Goal: Information Seeking & Learning: Stay updated

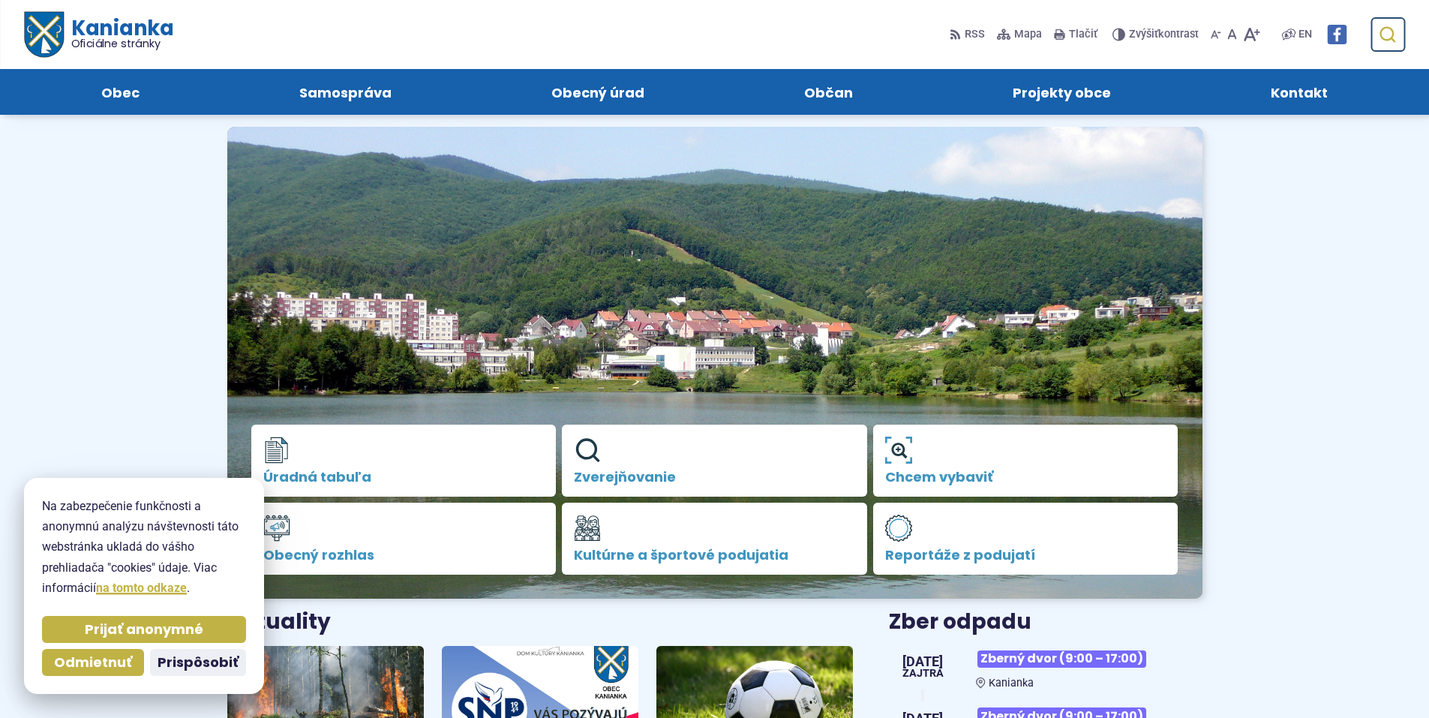
click at [1376, 33] on button "Odoslať vyhľadávací formulár" at bounding box center [1386, 34] width 27 height 27
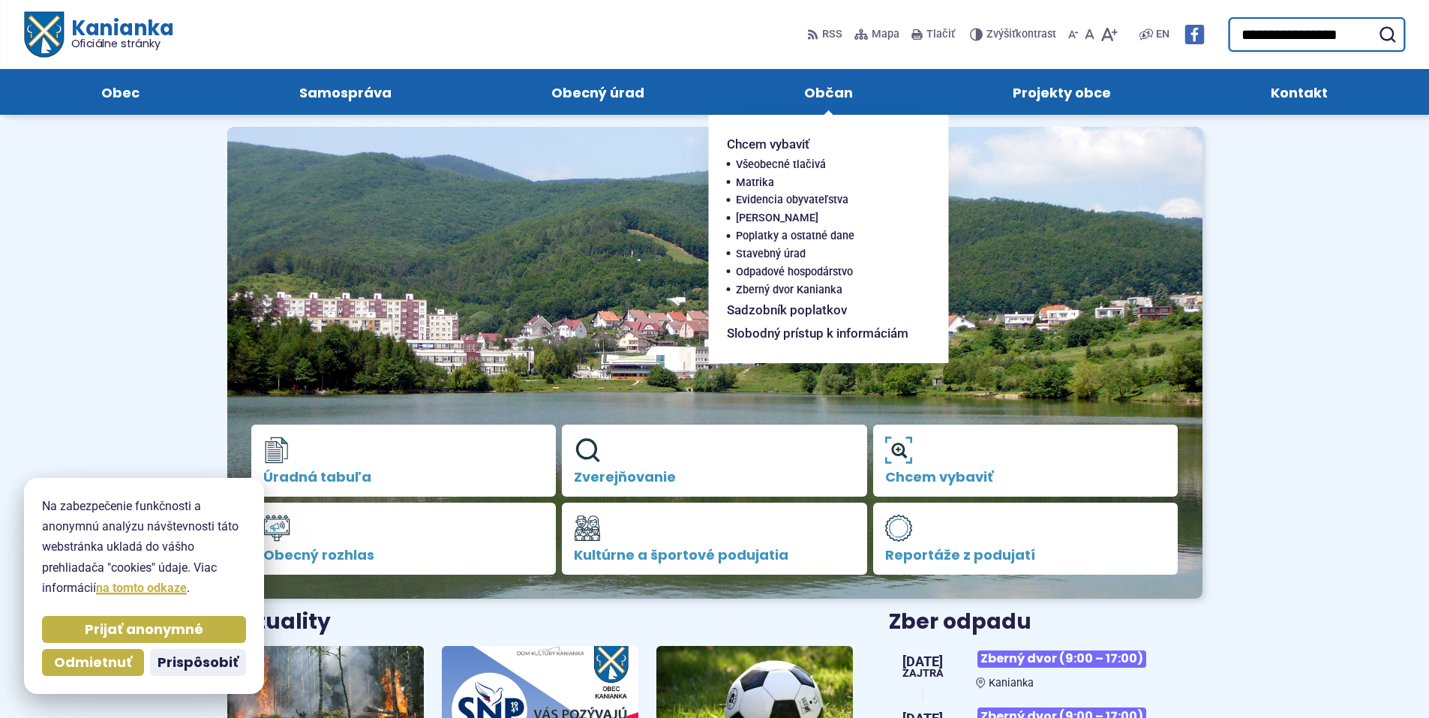
type input "**********"
click at [1373, 21] on button "Odoslať vyhľadávací formulár" at bounding box center [1386, 34] width 27 height 27
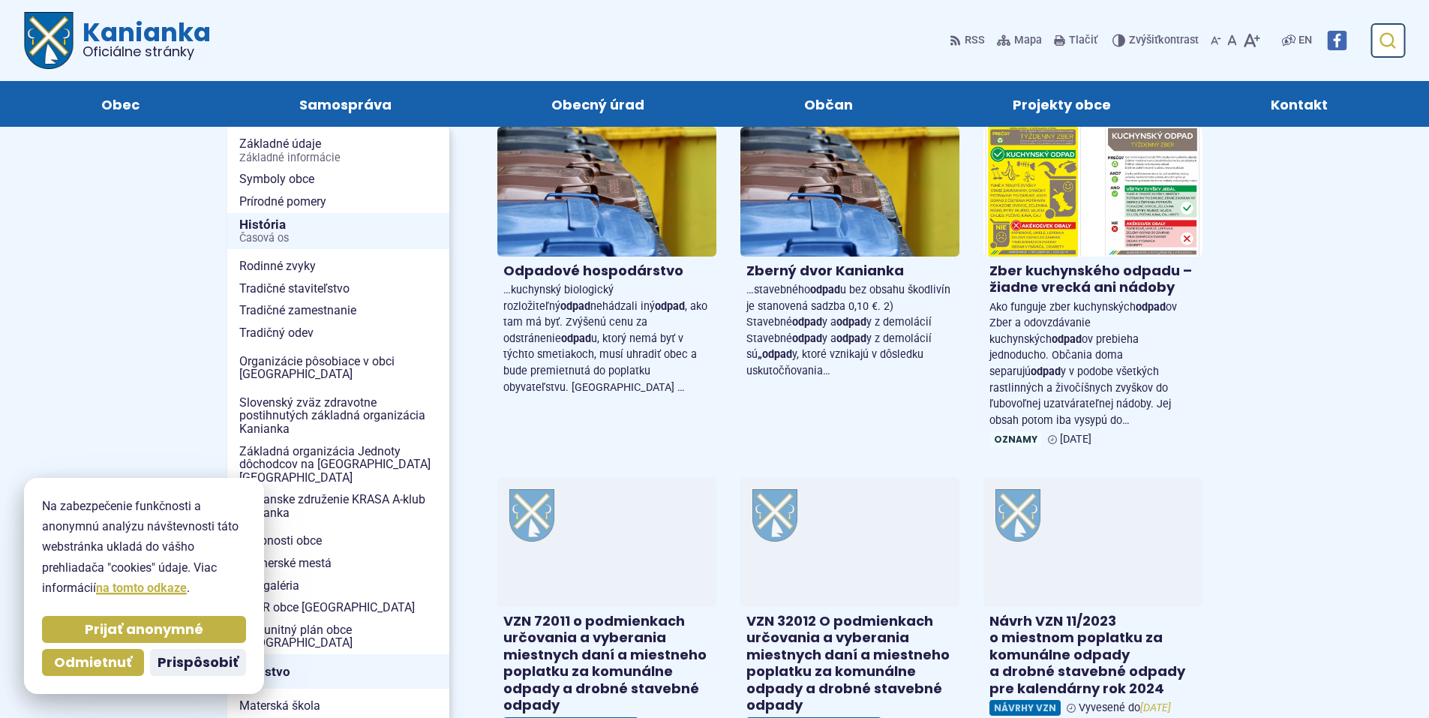
click at [1385, 27] on button "Odoslať vyhľadávací formulár" at bounding box center [1386, 40] width 27 height 27
click at [1391, 52] on button "Odoslať vyhľadávací formulár" at bounding box center [1386, 40] width 27 height 27
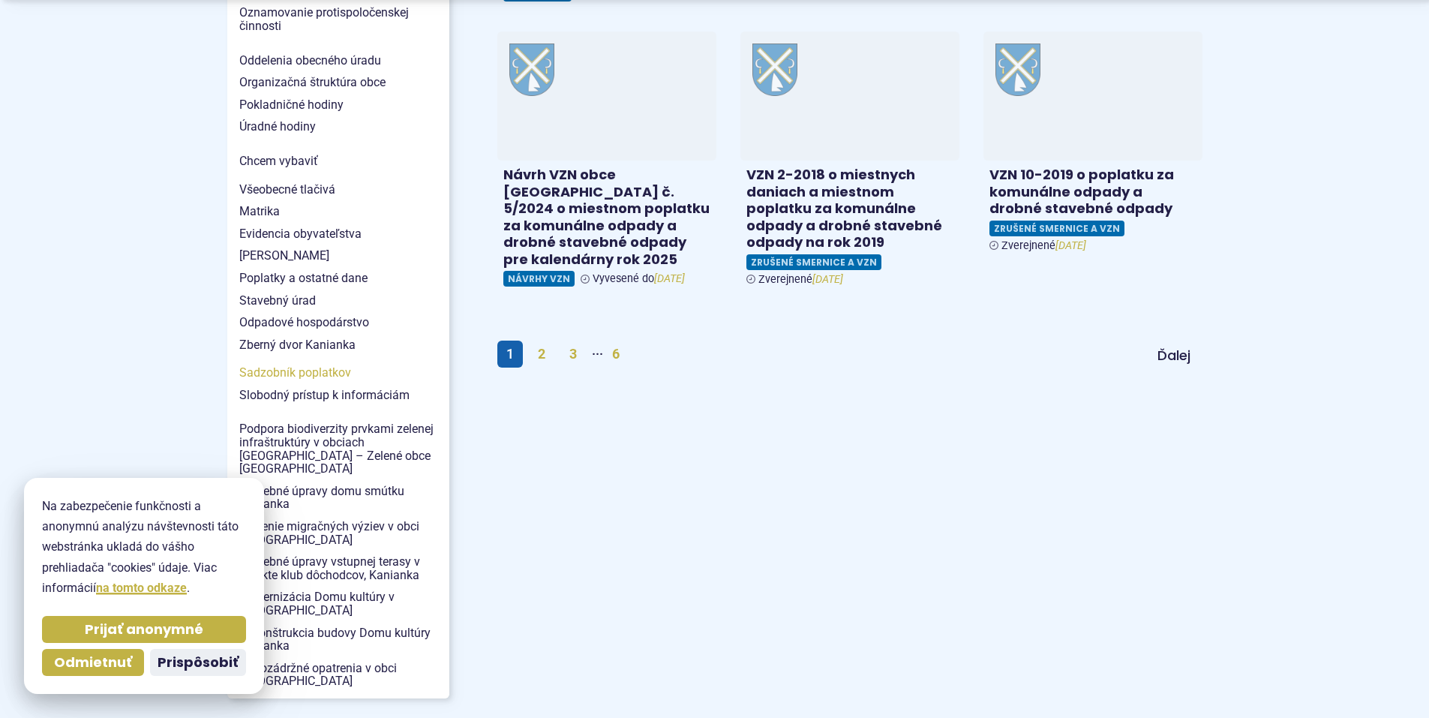
scroll to position [1125, 0]
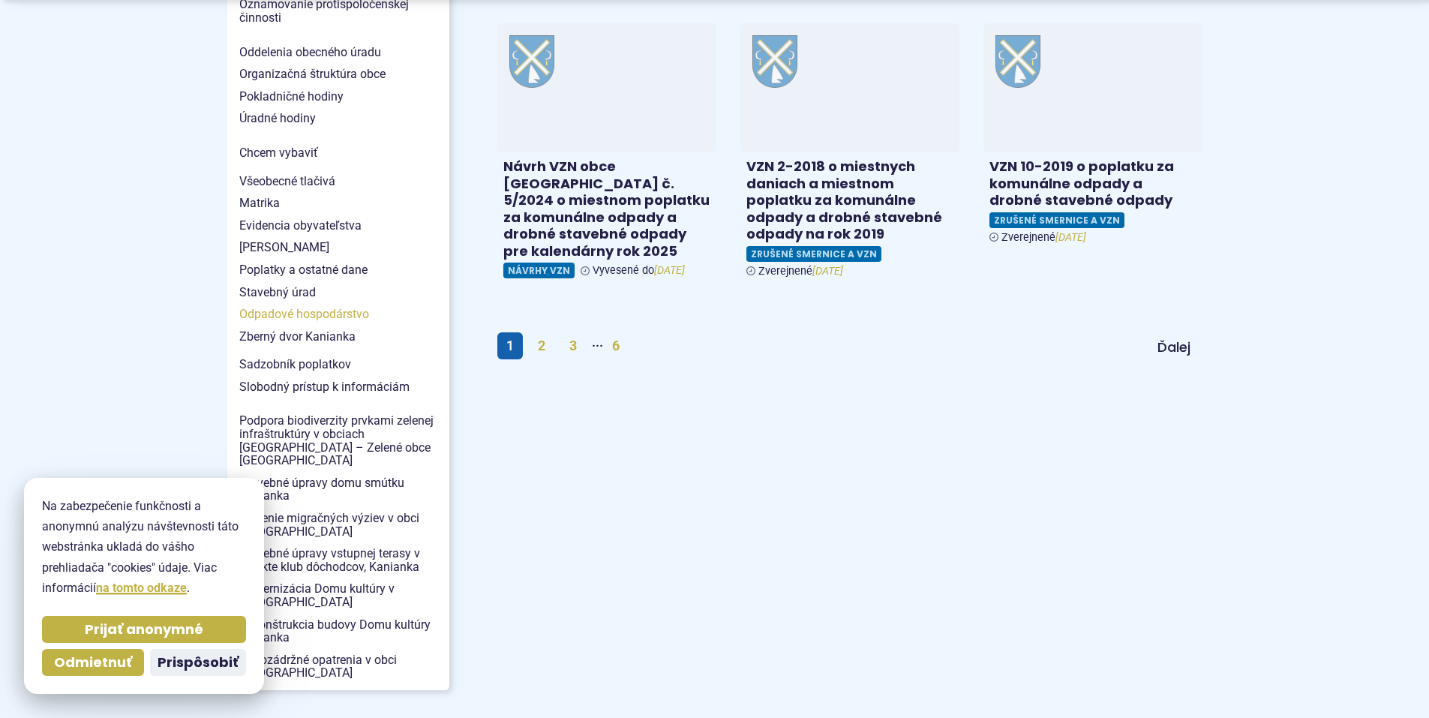
click at [296, 303] on span "Odpadové hospodárstvo" at bounding box center [338, 314] width 198 height 22
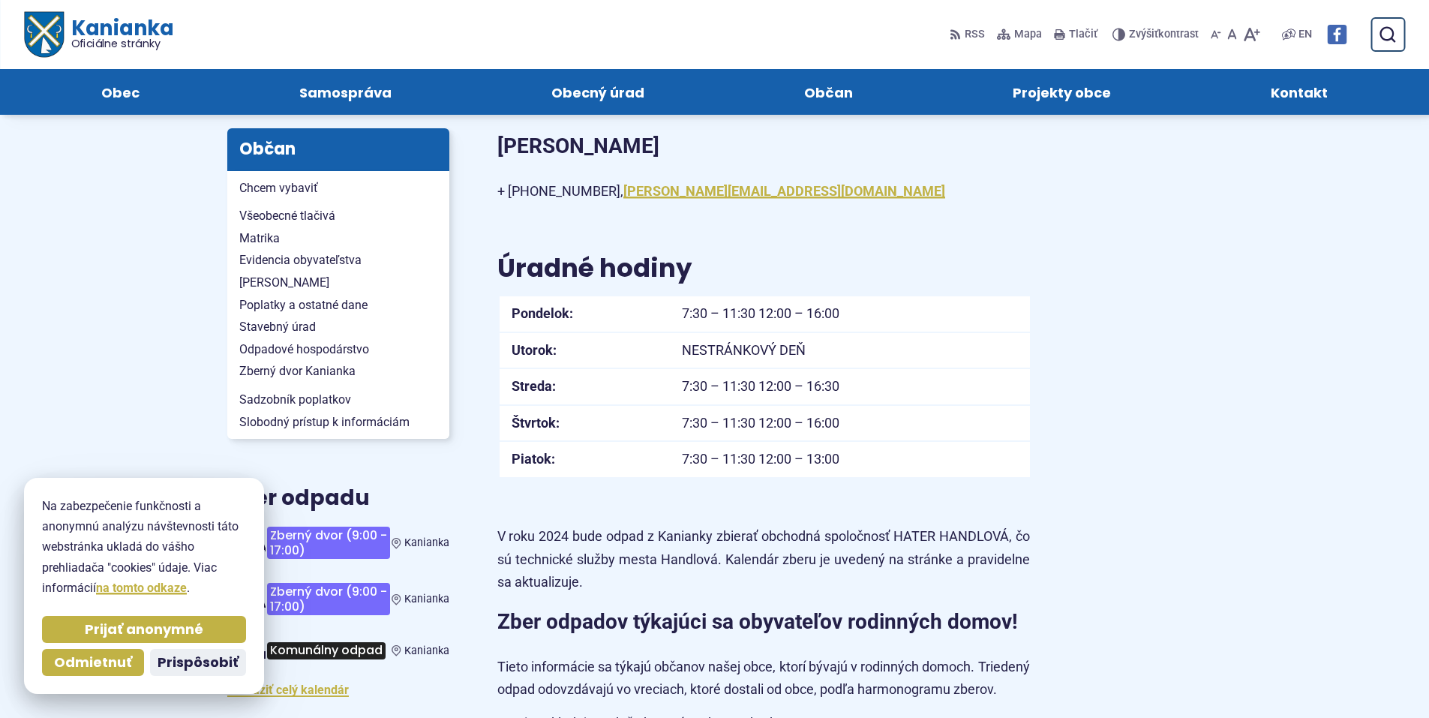
scroll to position [225, 0]
click at [279, 344] on span "Odpadové hospodárstvo" at bounding box center [338, 350] width 198 height 22
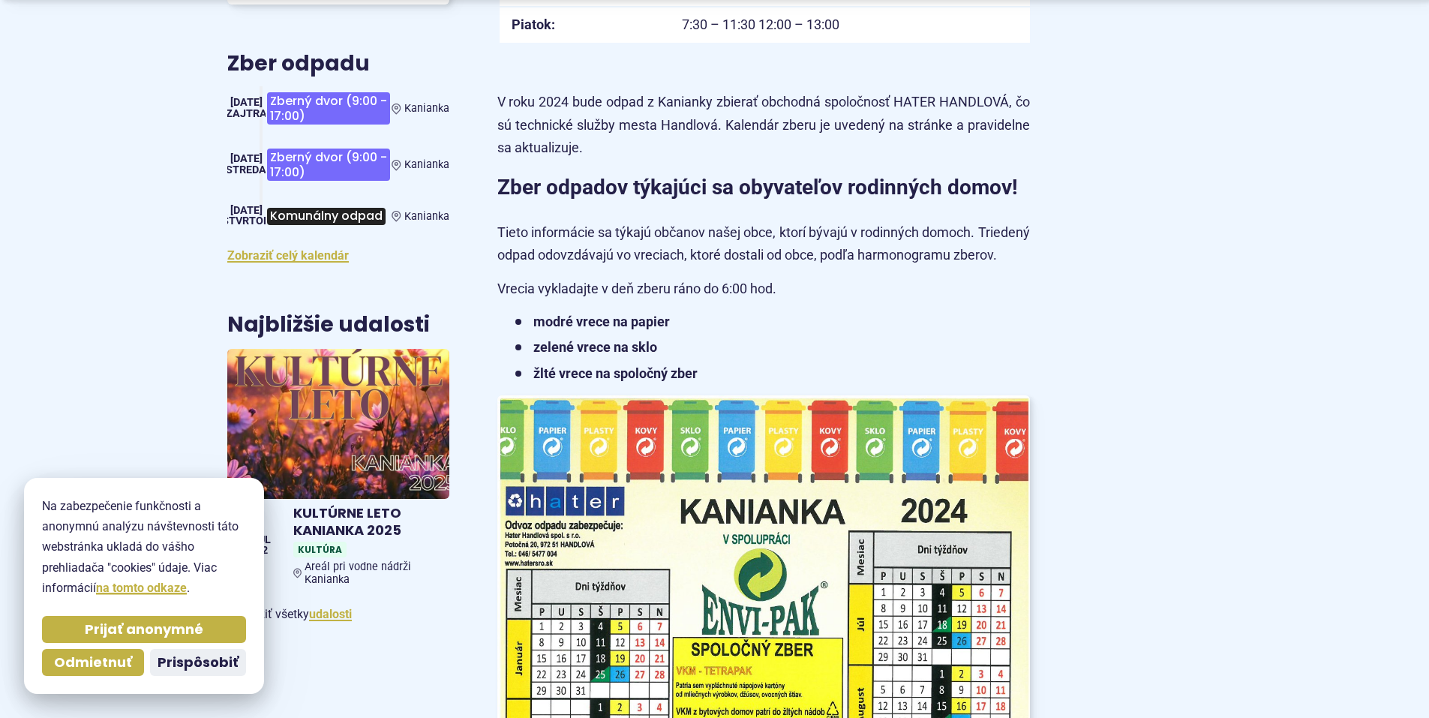
scroll to position [825, 0]
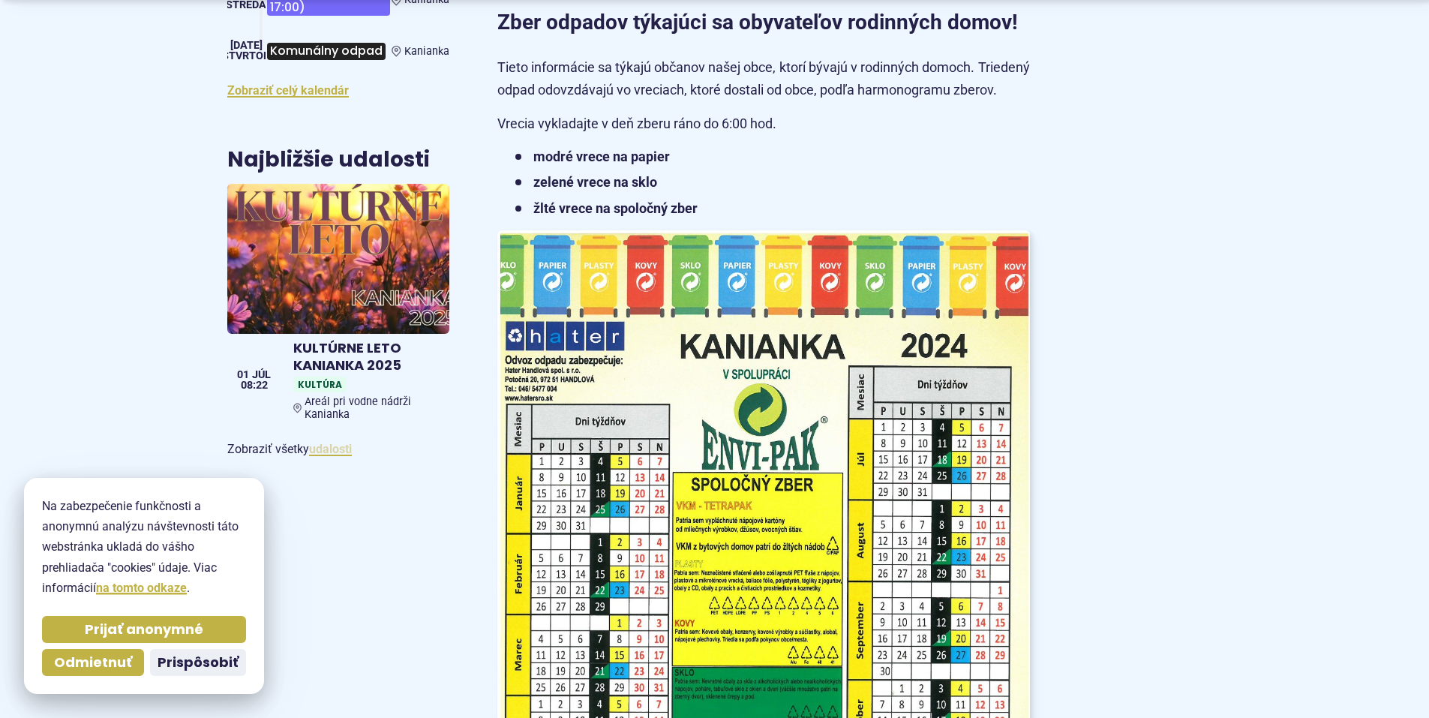
click at [315, 448] on link "udalosti" at bounding box center [330, 449] width 43 height 14
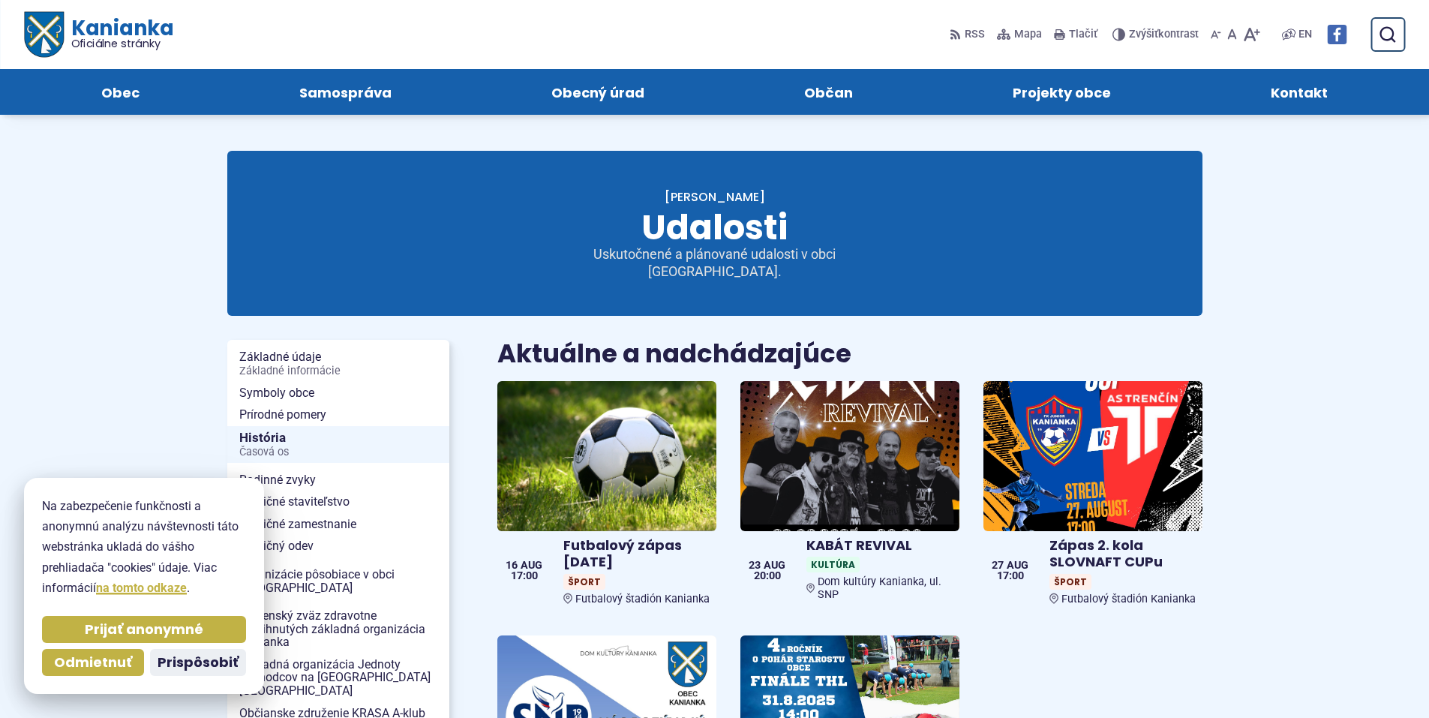
click at [147, 18] on span "Kanianka Oficiálne stránky" at bounding box center [117, 33] width 109 height 31
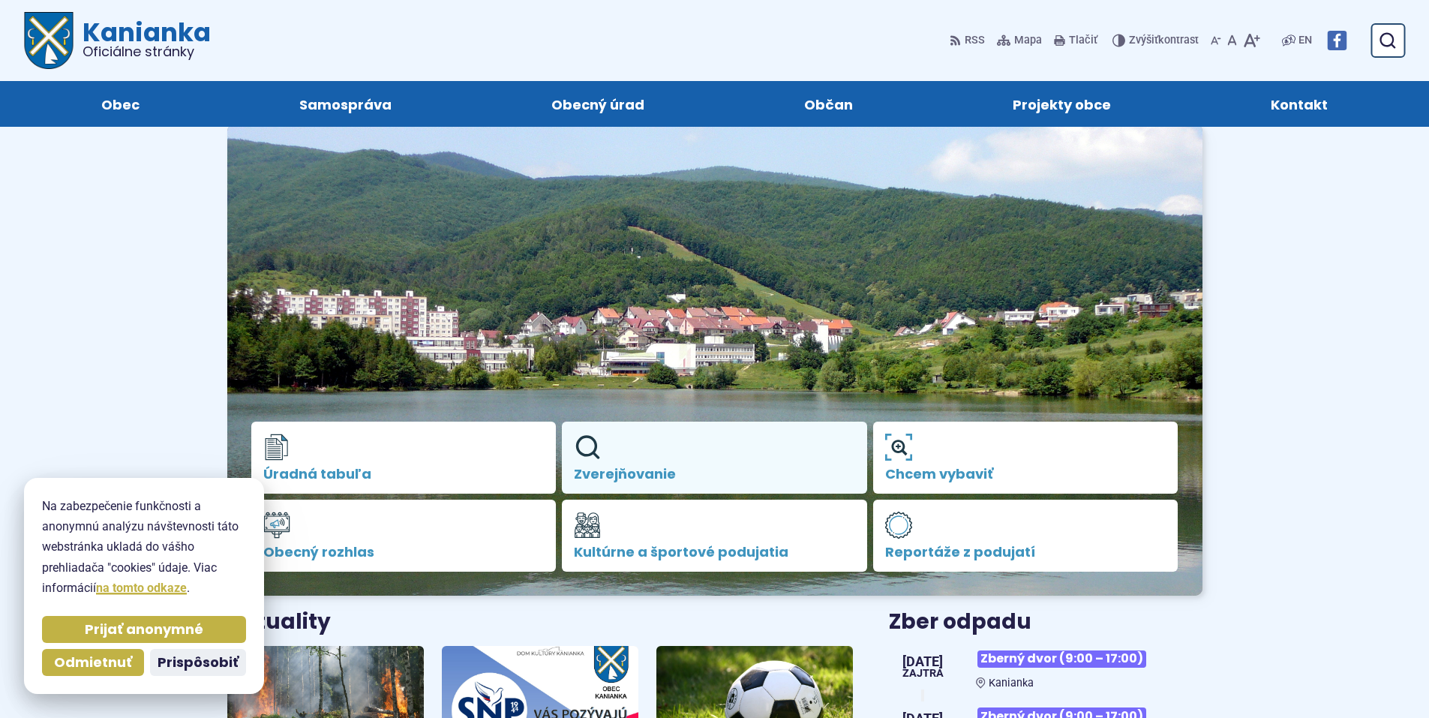
click at [633, 467] on span "Zverejňovanie" at bounding box center [714, 473] width 281 height 15
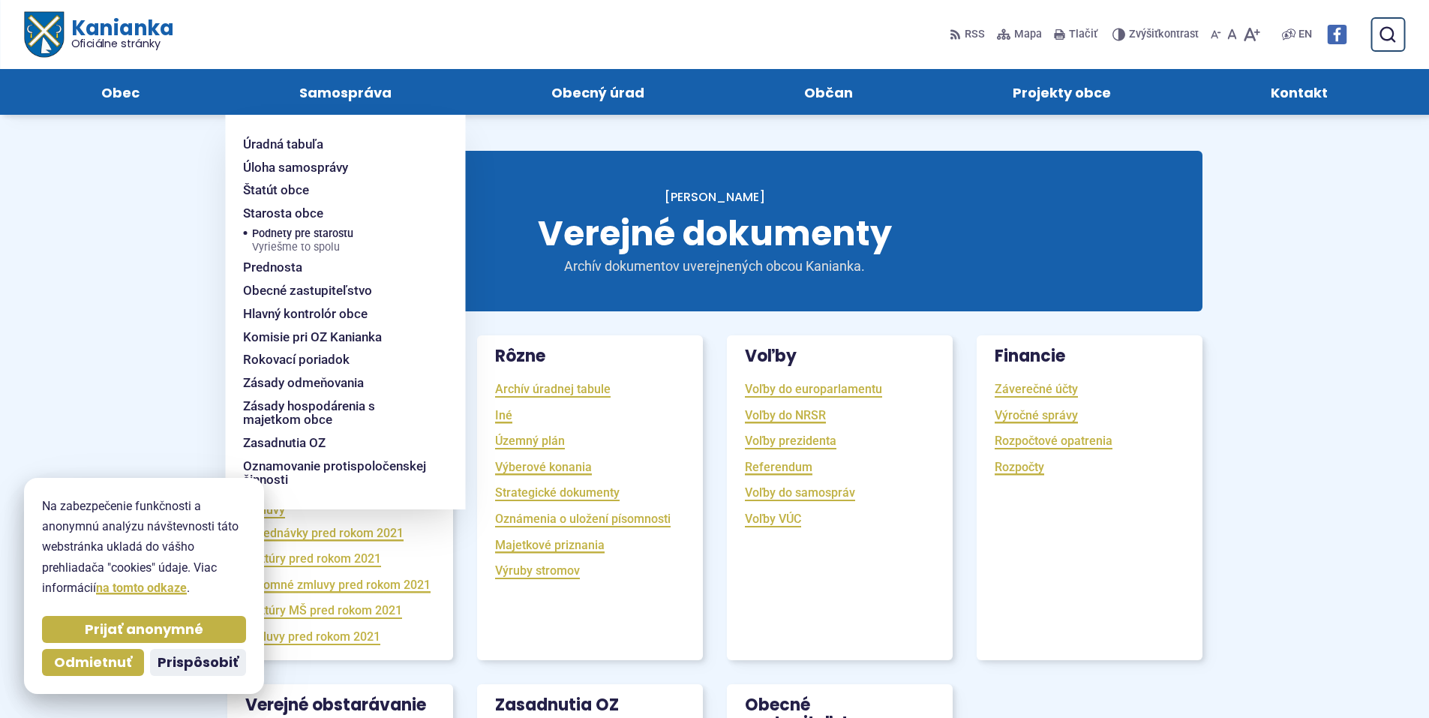
drag, startPoint x: 364, startPoint y: 163, endPoint x: 16, endPoint y: 205, distance: 350.4
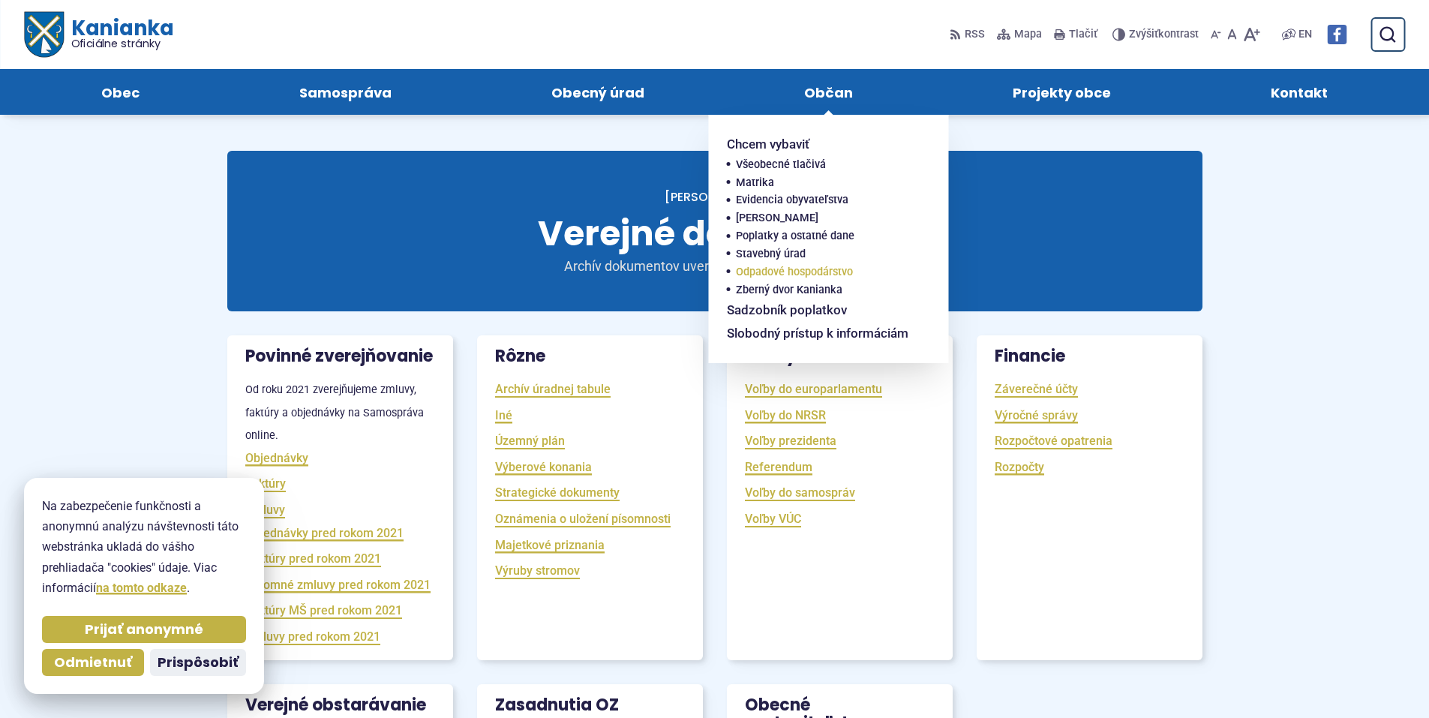
click at [787, 271] on span "Odpadové hospodárstvo" at bounding box center [794, 272] width 117 height 18
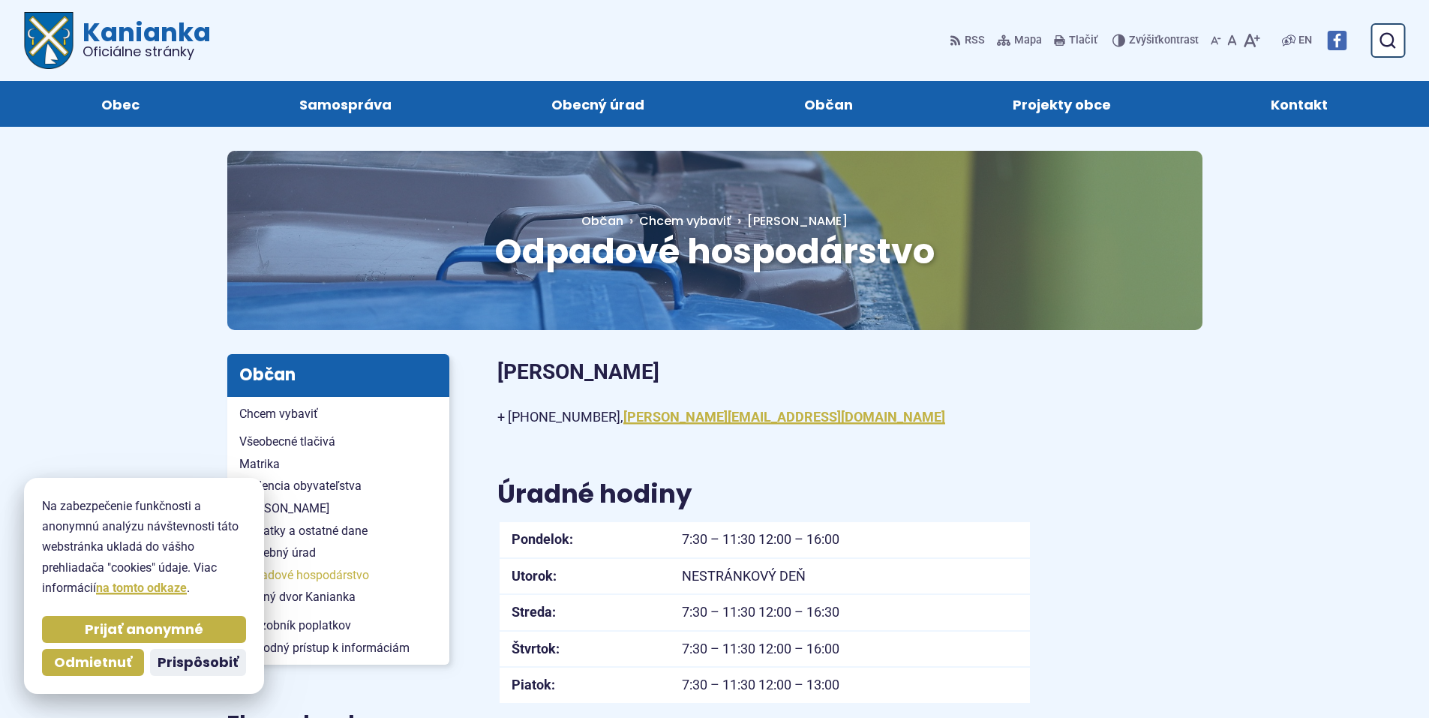
click at [334, 579] on span "Odpadové hospodárstvo" at bounding box center [338, 575] width 198 height 22
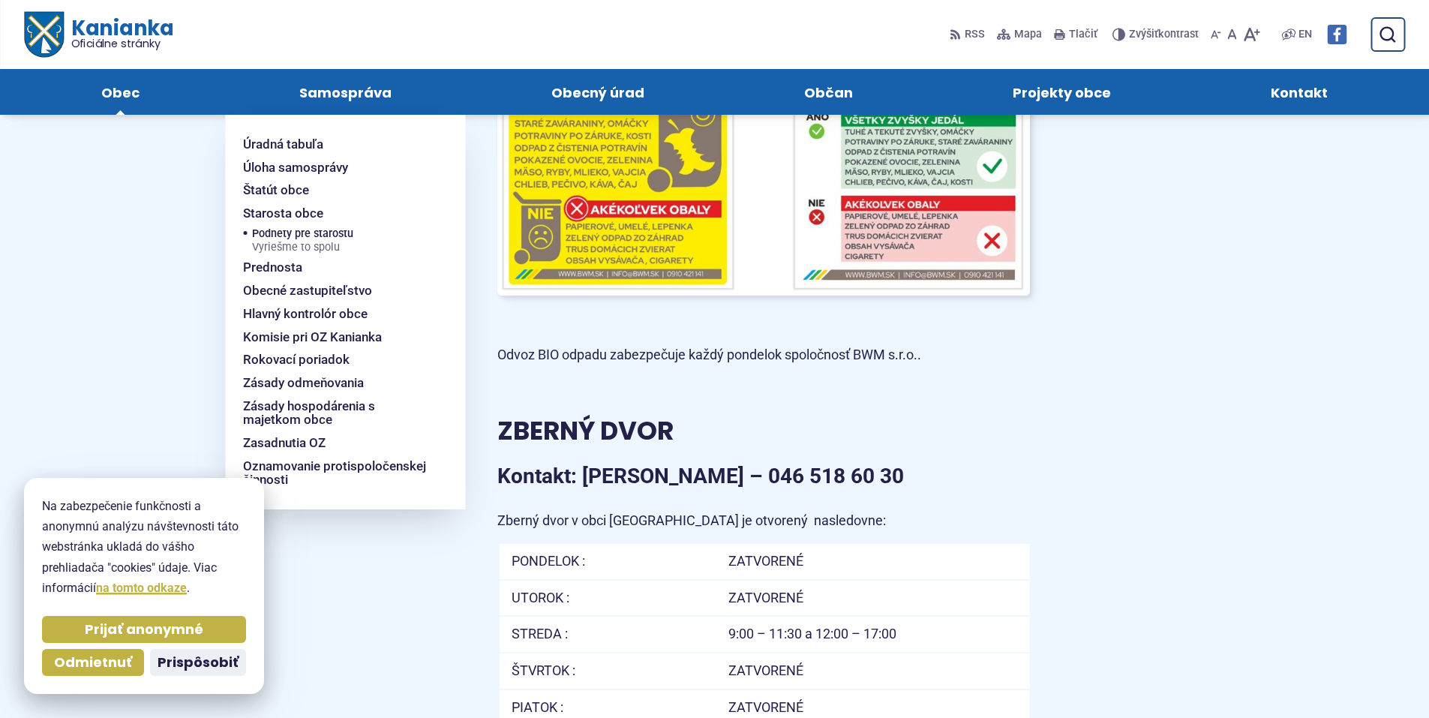
scroll to position [3974, 0]
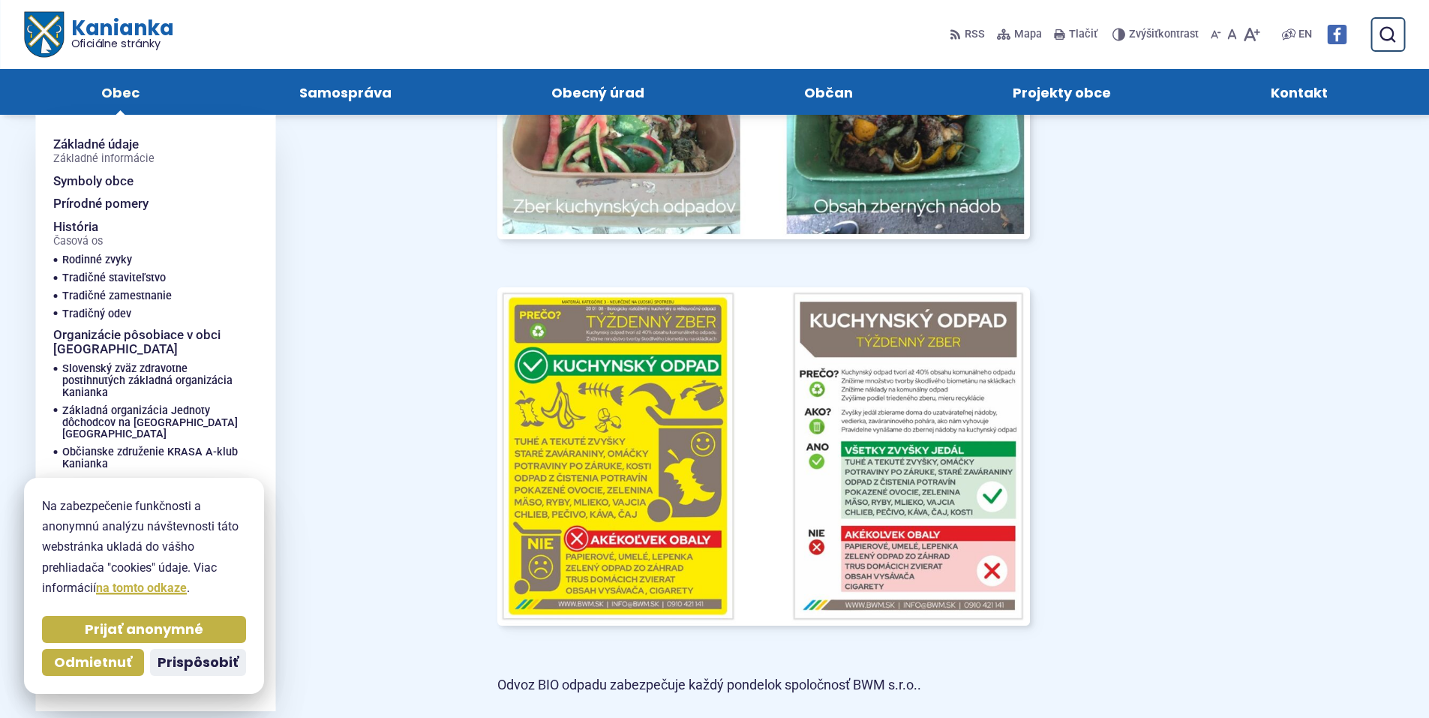
click at [127, 82] on span "Obec" at bounding box center [120, 92] width 38 height 46
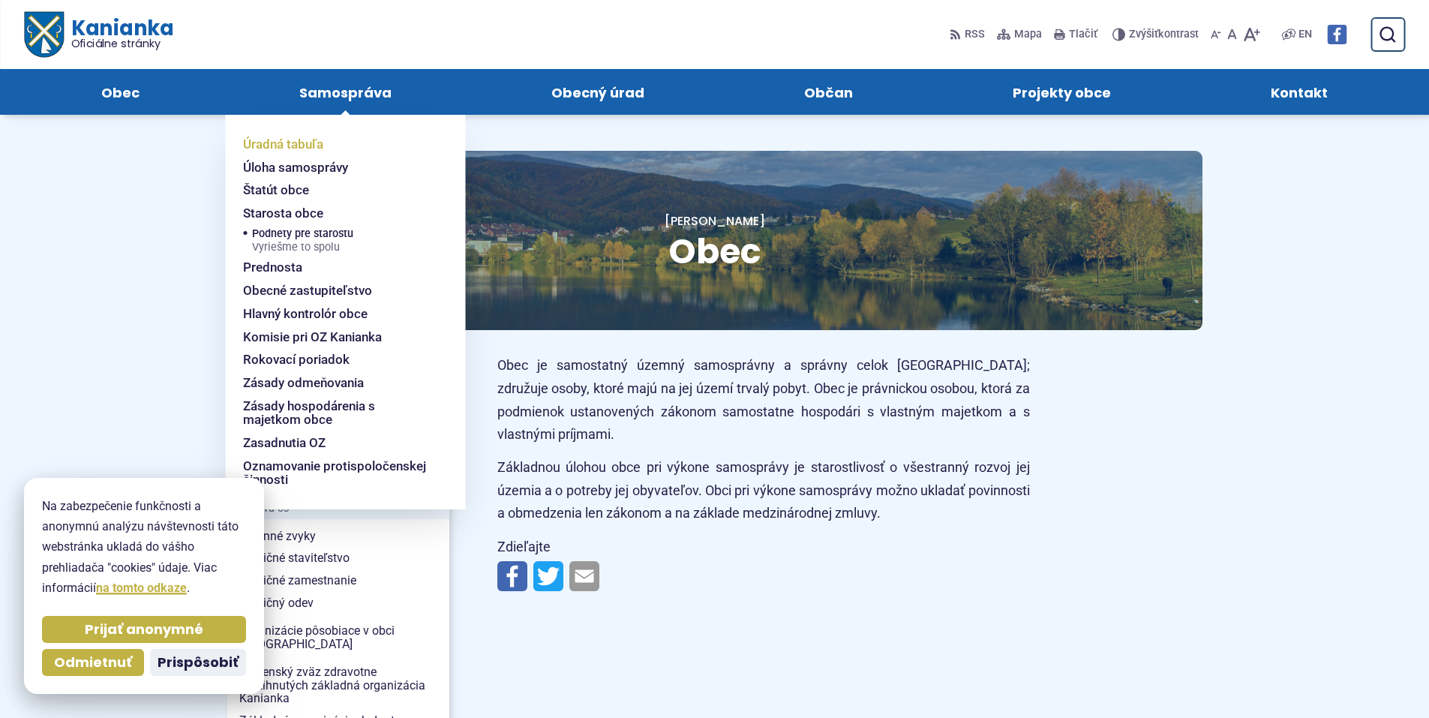
click at [293, 146] on span "Úradná tabuľa" at bounding box center [283, 144] width 80 height 23
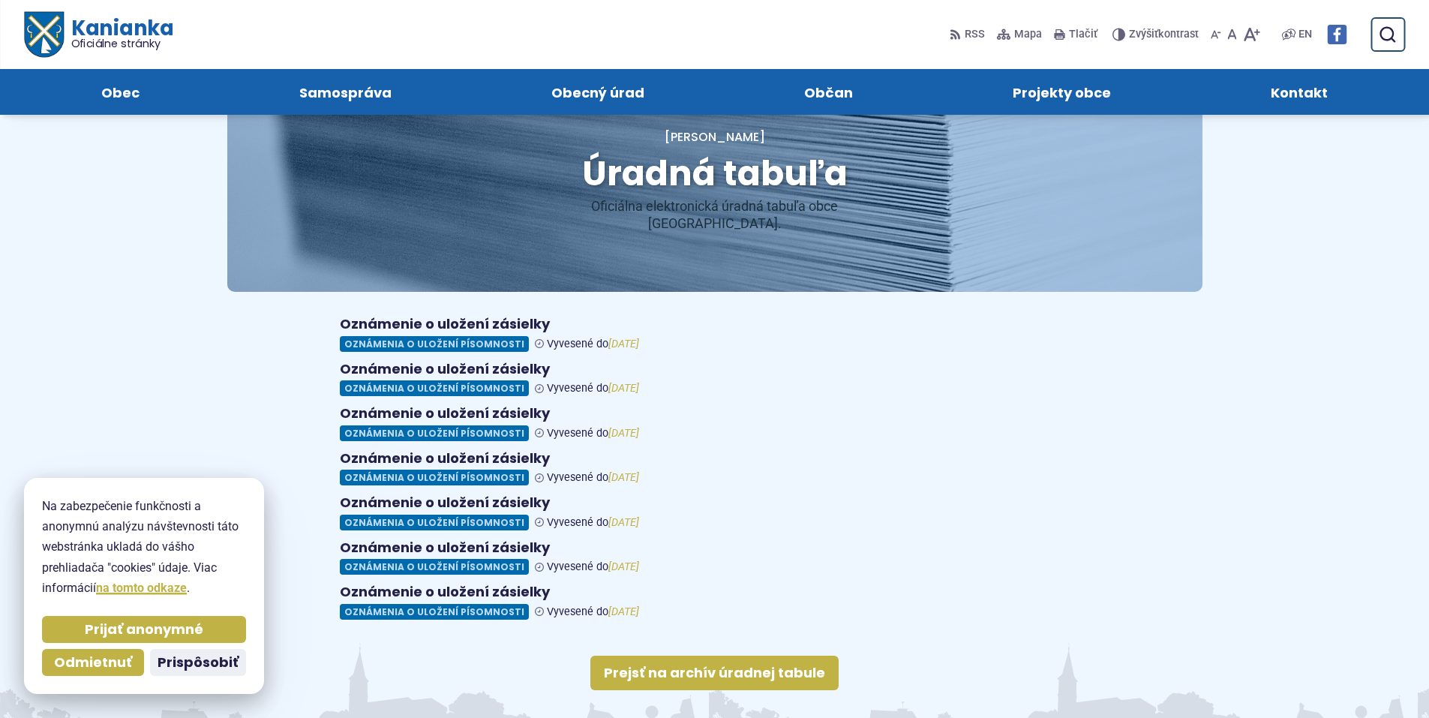
scroll to position [75, 0]
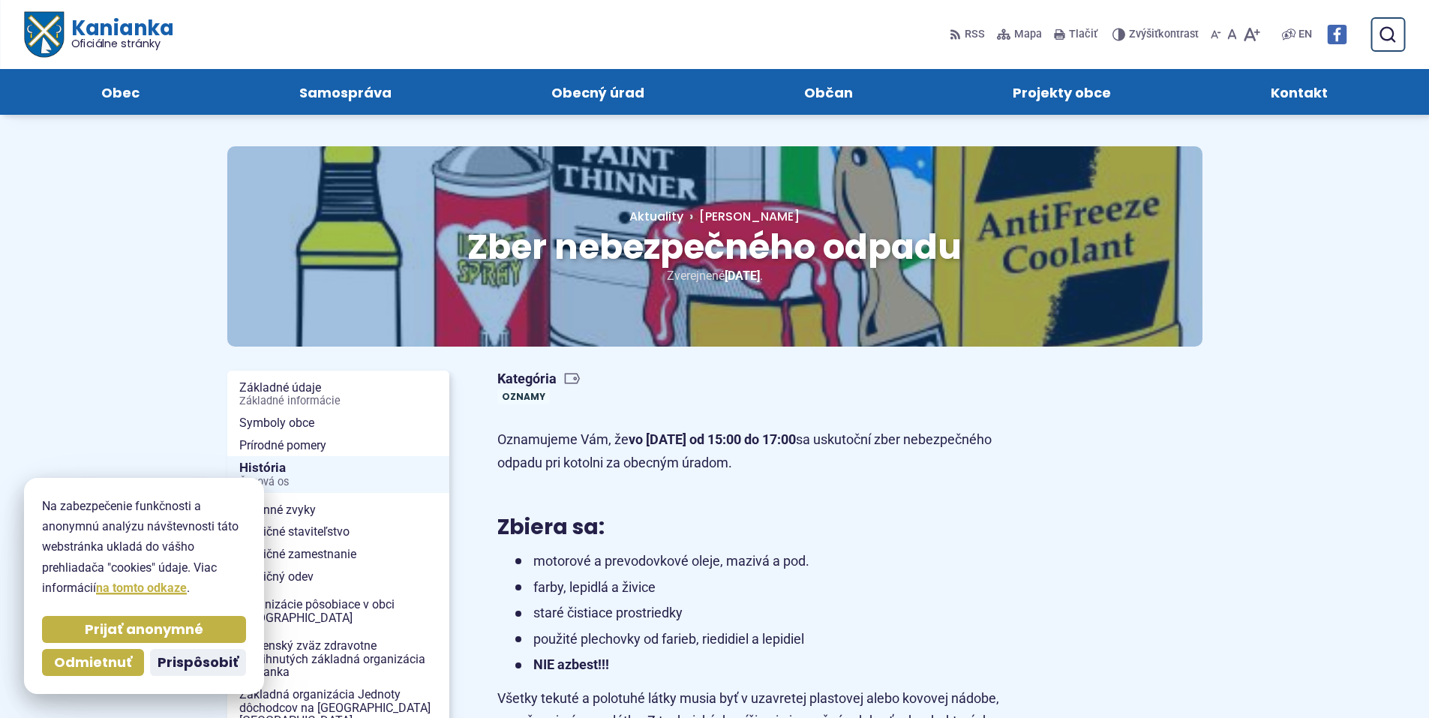
click at [124, 670] on span "Odmietnuť" at bounding box center [93, 662] width 78 height 17
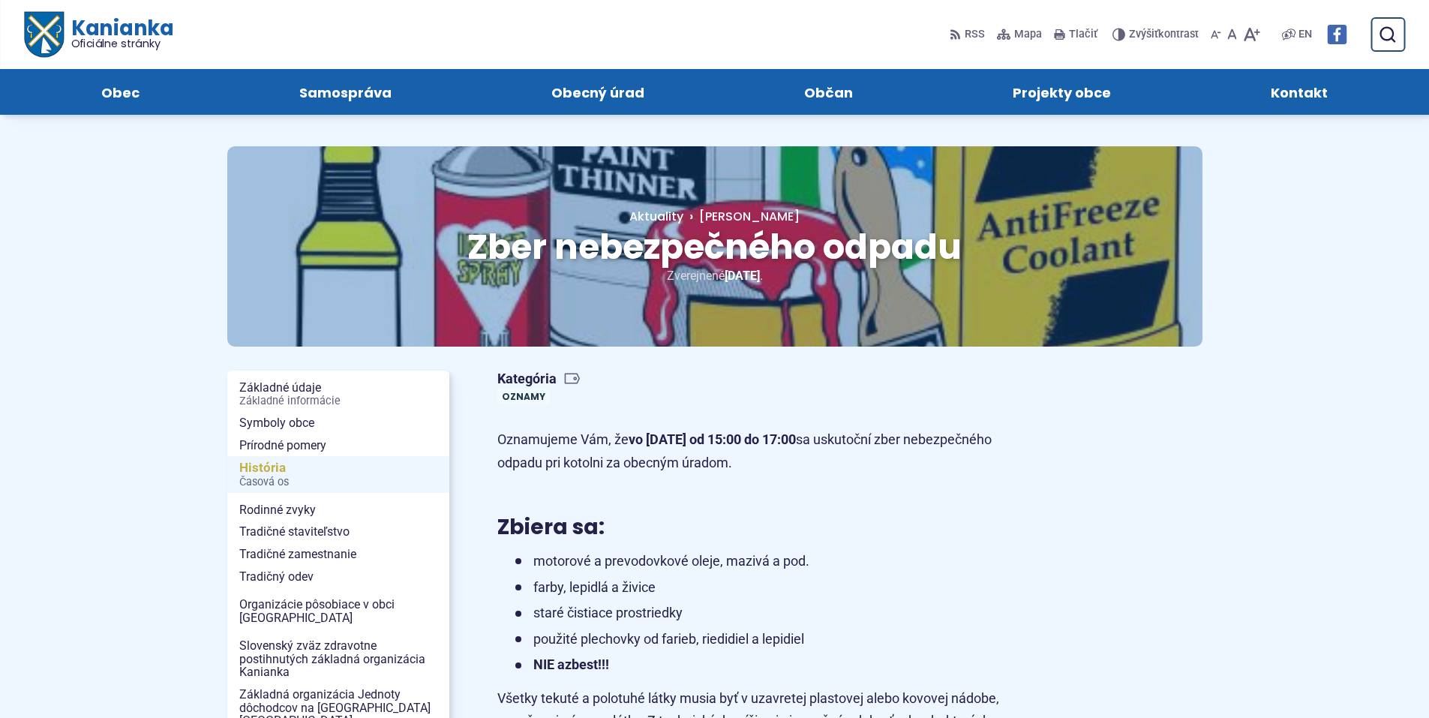
click at [304, 476] on span "Časová os" at bounding box center [338, 482] width 198 height 12
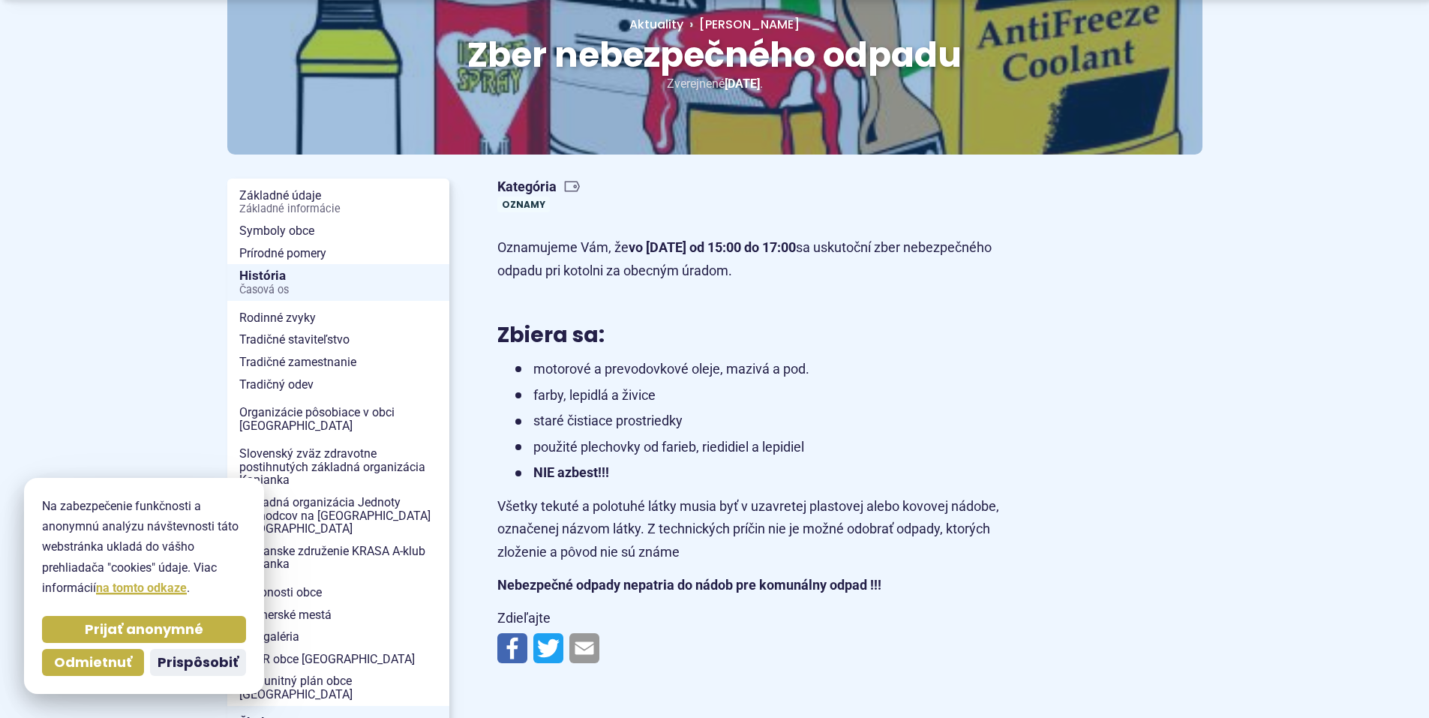
scroll to position [225, 0]
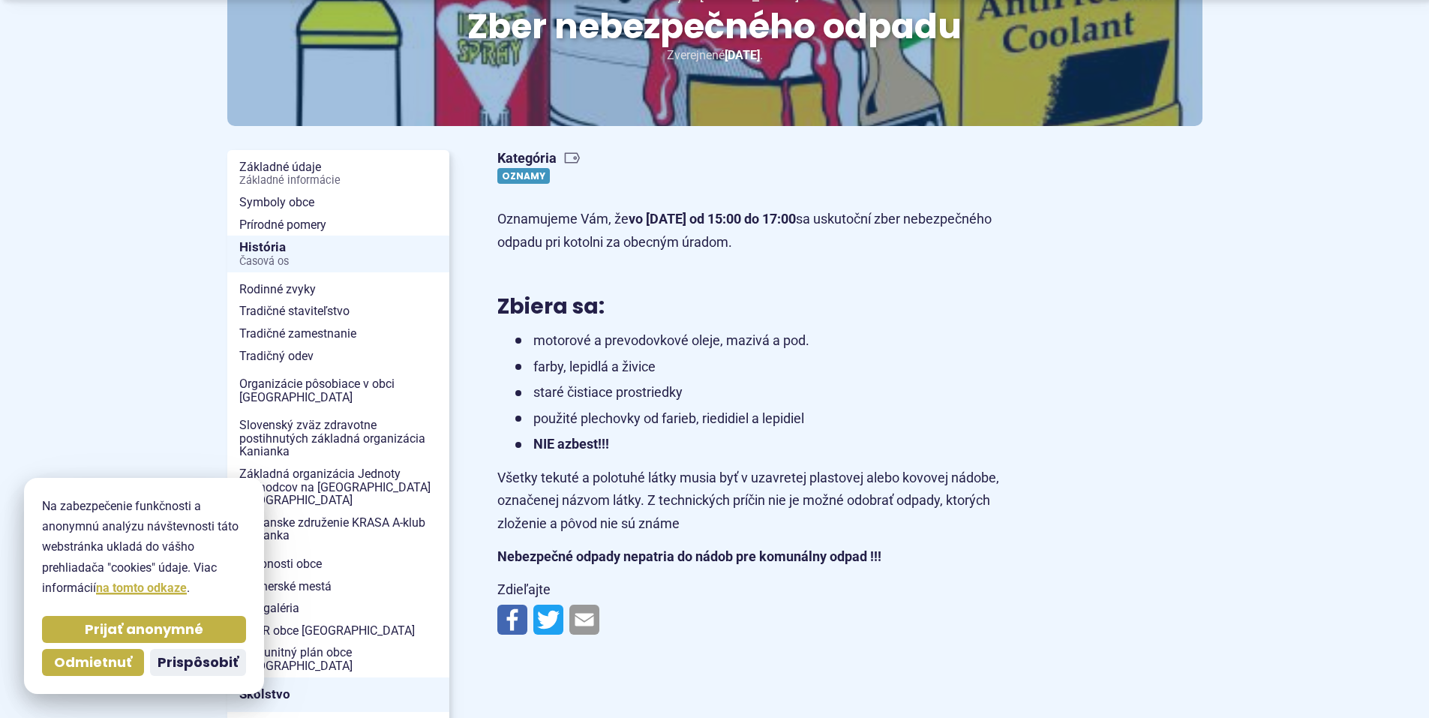
click at [533, 180] on link "Oznamy" at bounding box center [523, 176] width 52 height 16
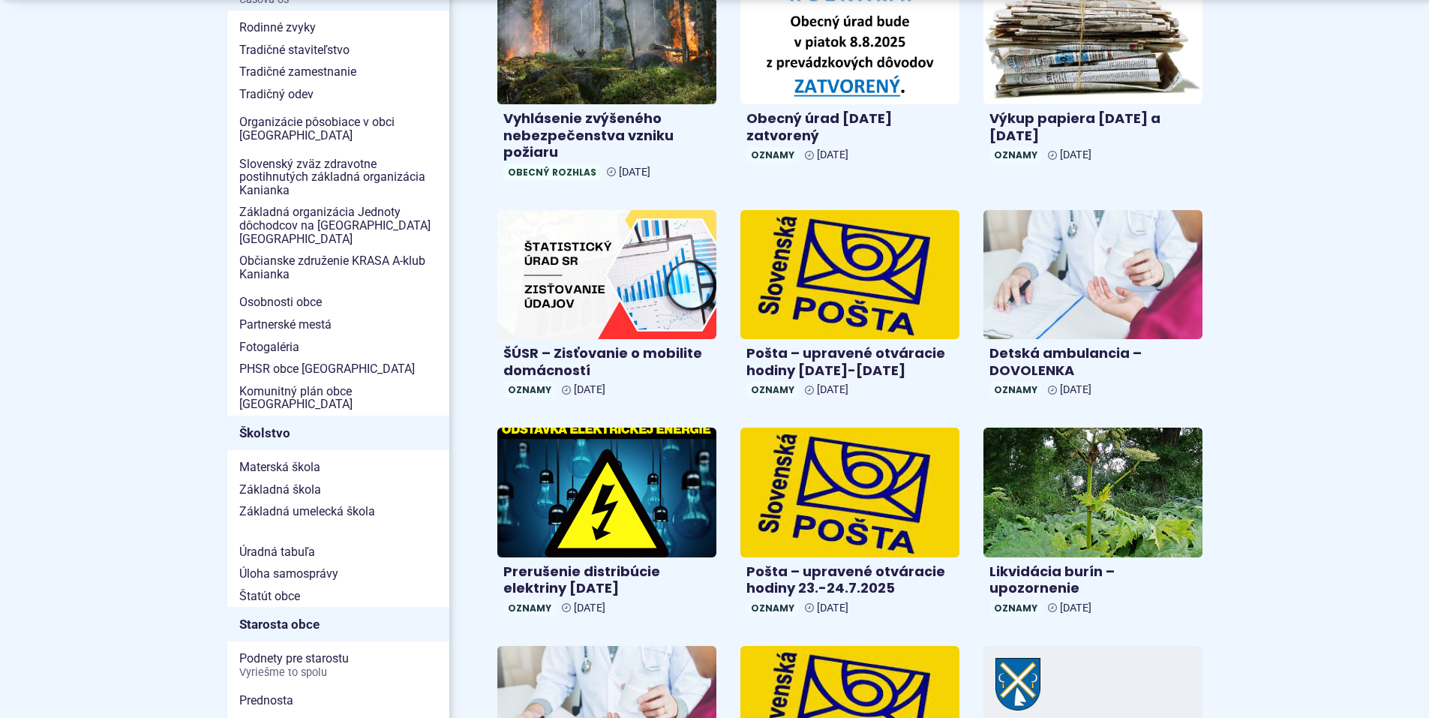
scroll to position [675, 0]
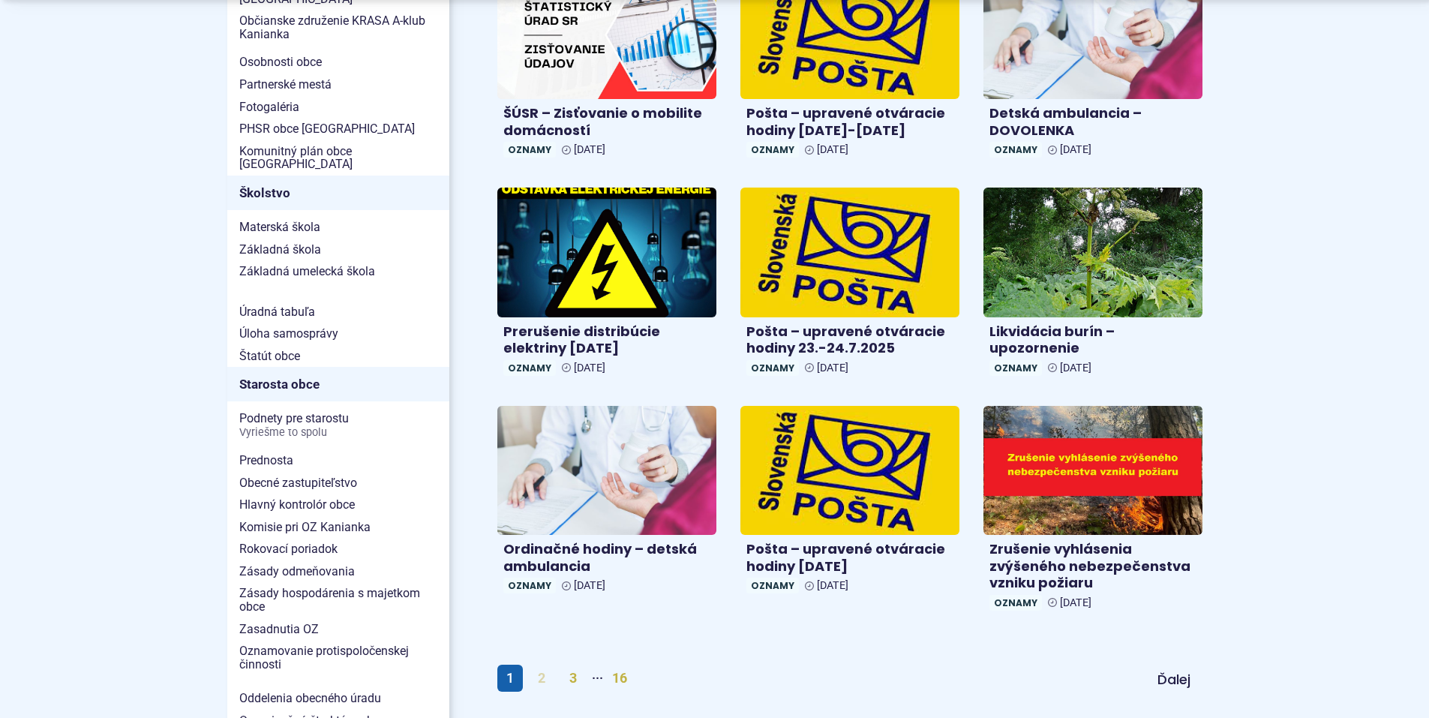
click at [532, 673] on link "2" at bounding box center [541, 677] width 25 height 27
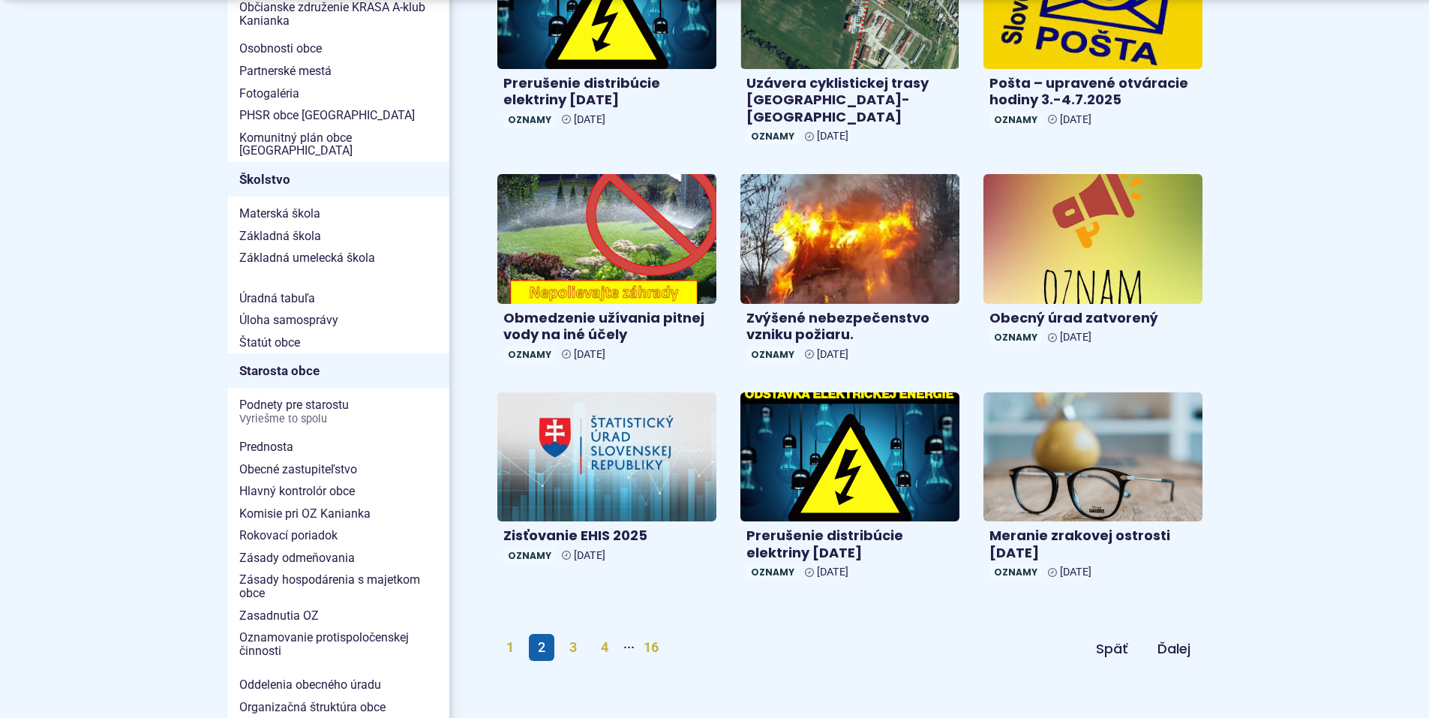
scroll to position [750, 0]
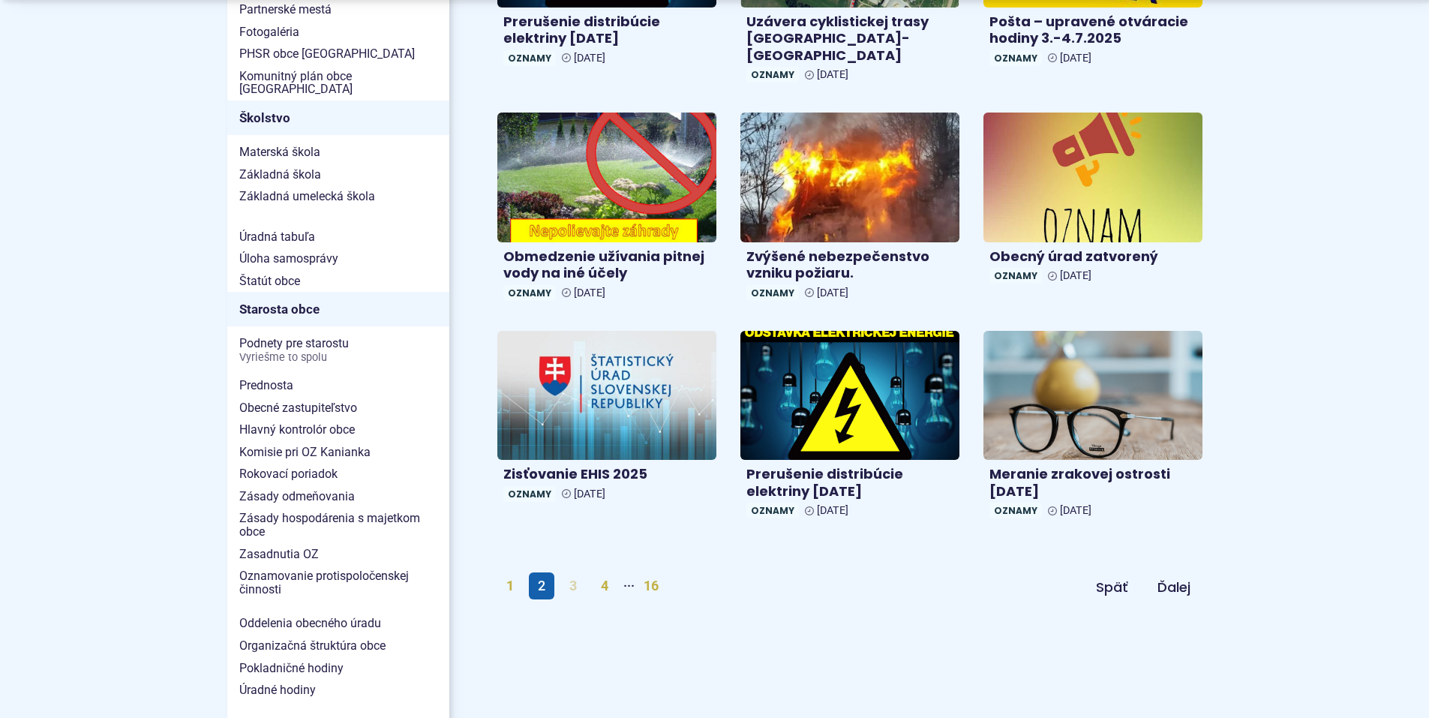
click at [562, 573] on link "3" at bounding box center [572, 585] width 25 height 27
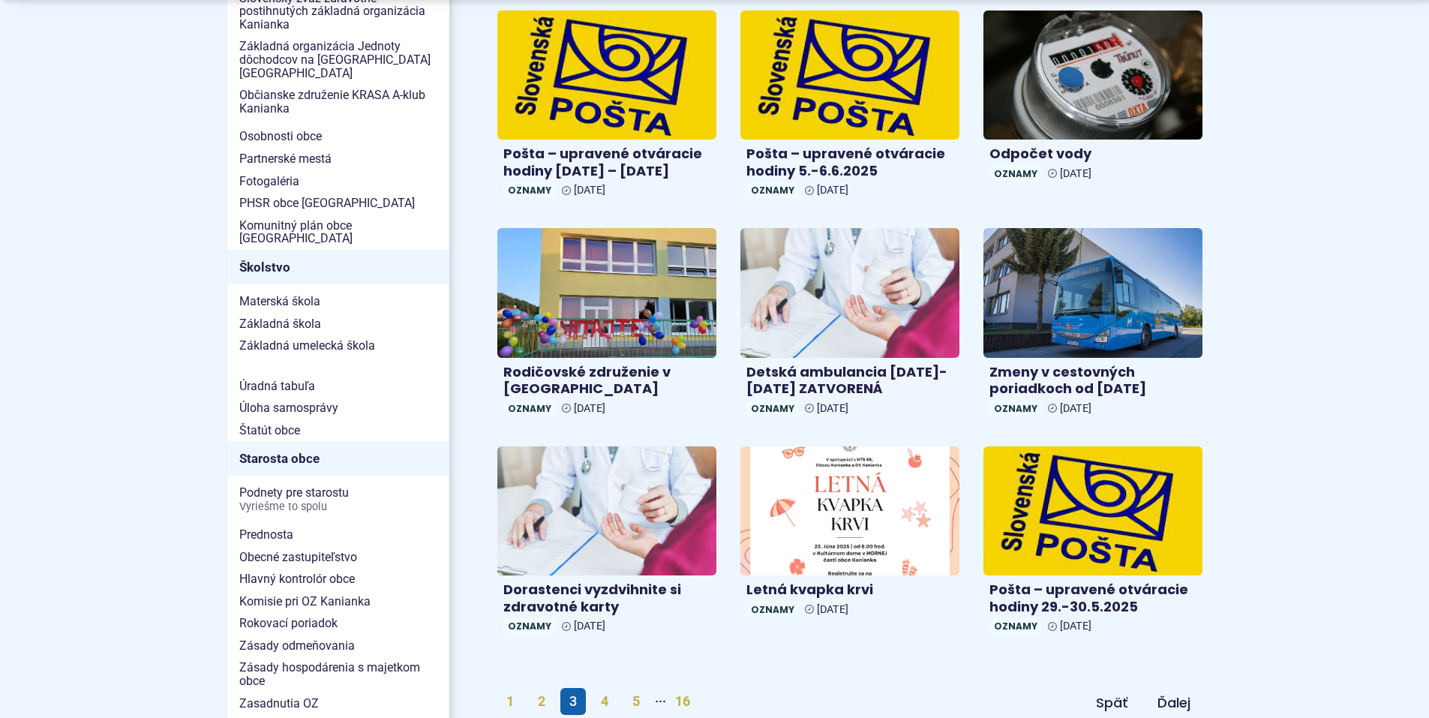
scroll to position [675, 0]
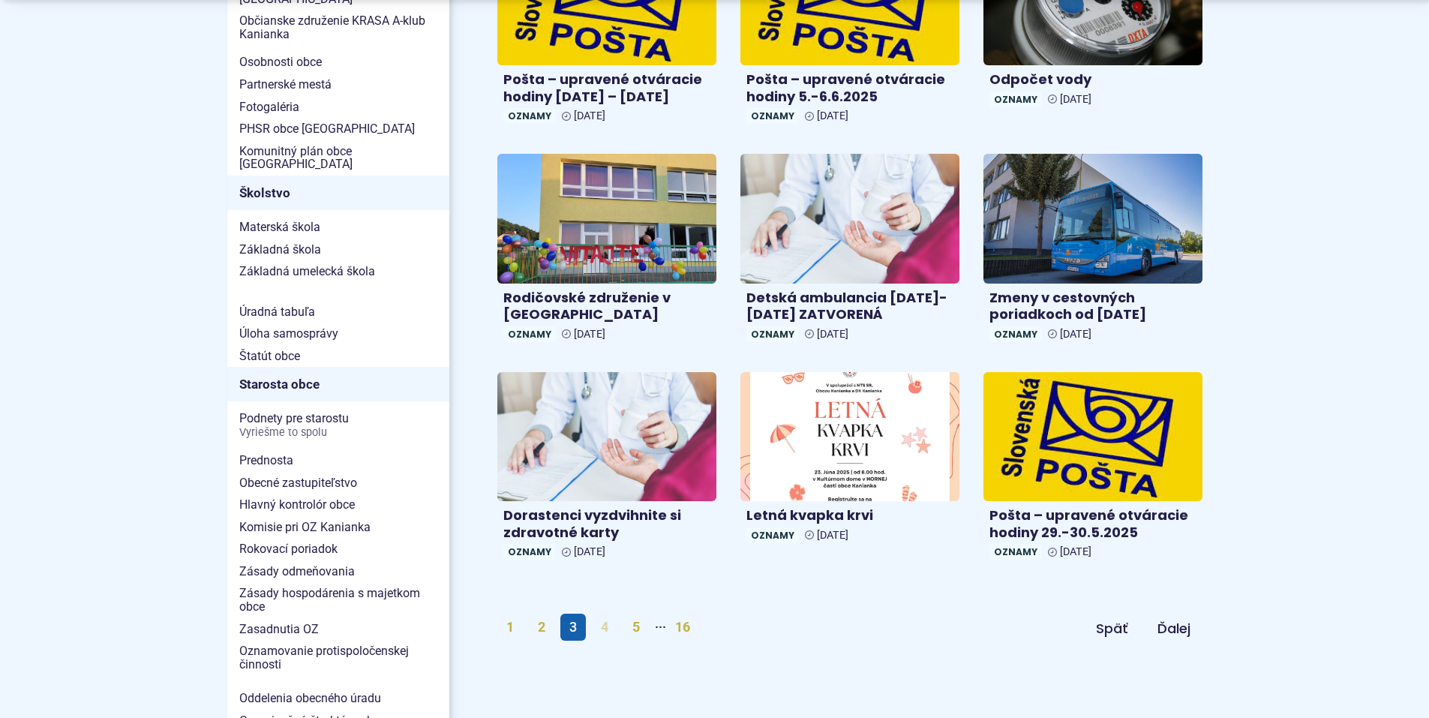
click at [610, 622] on link "4" at bounding box center [604, 626] width 25 height 27
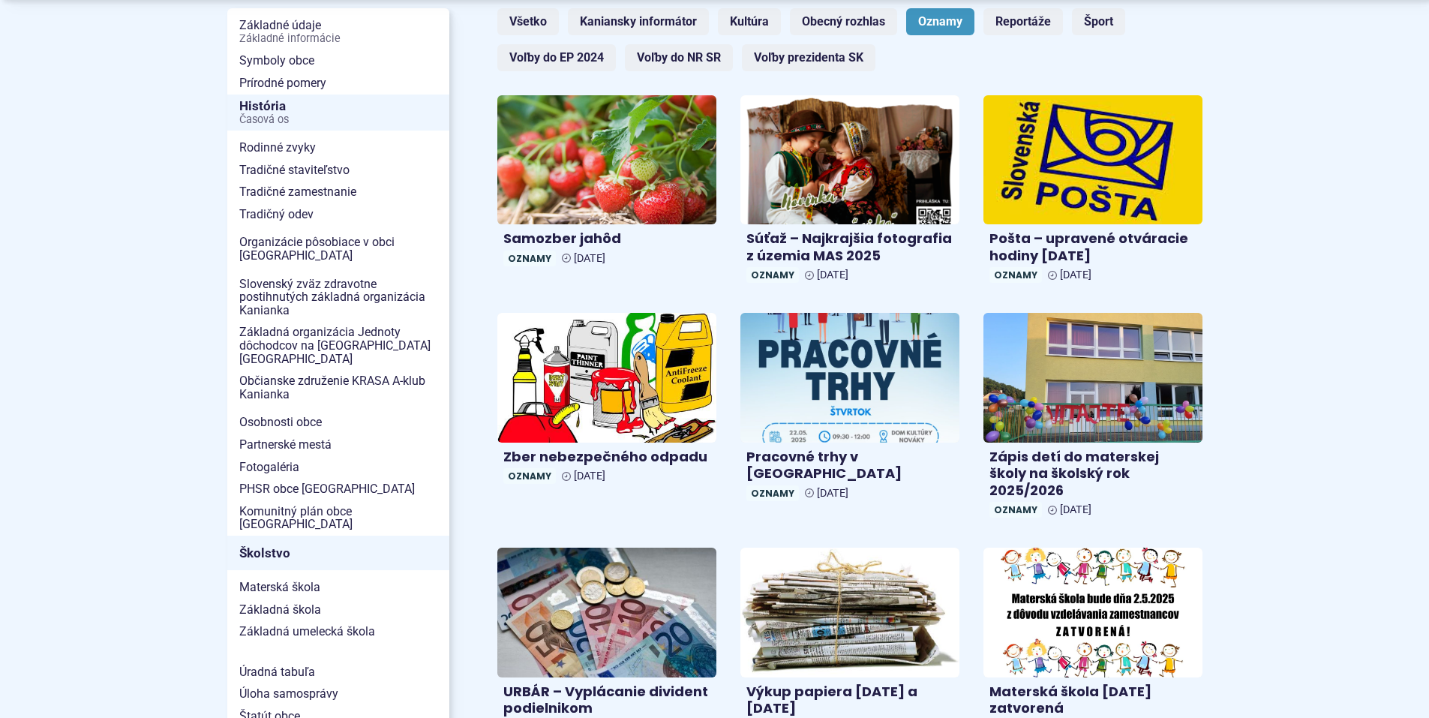
scroll to position [375, 0]
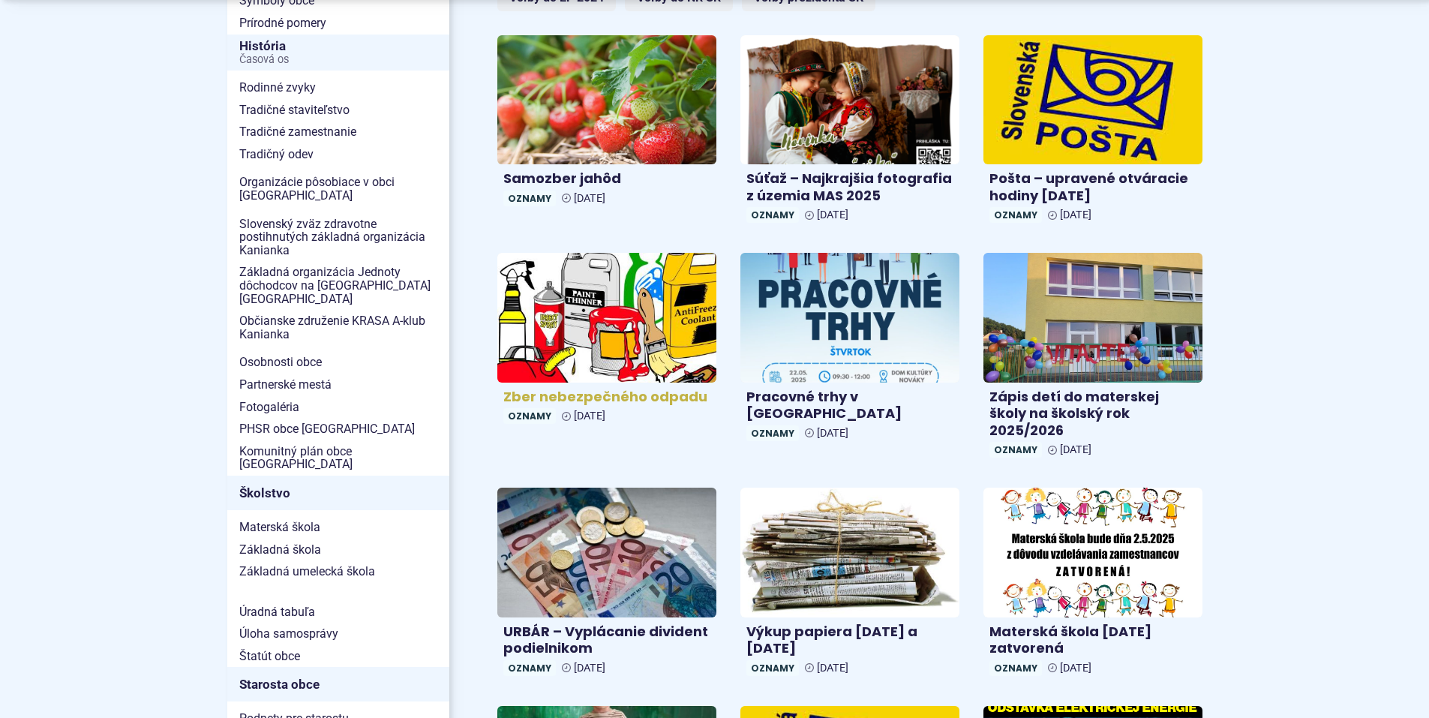
click at [589, 296] on img at bounding box center [607, 317] width 252 height 148
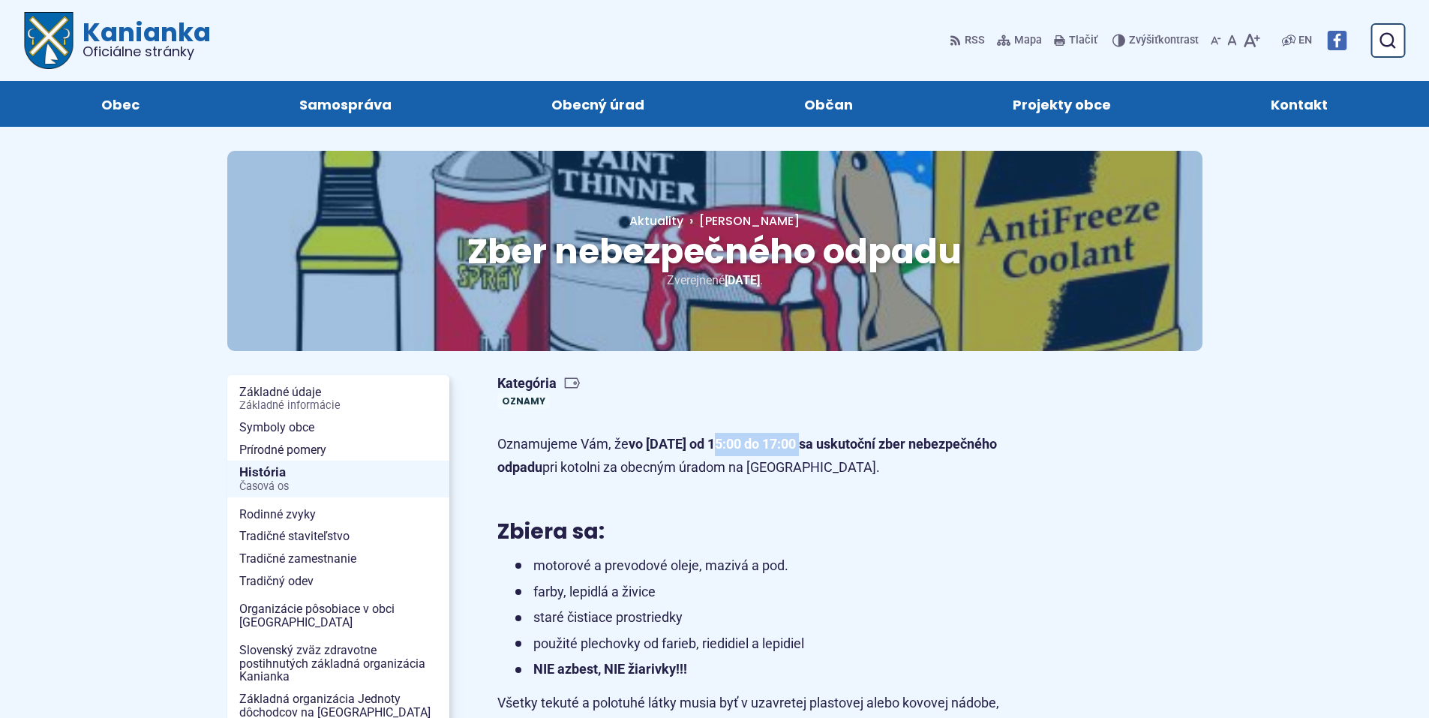
drag, startPoint x: 712, startPoint y: 451, endPoint x: 808, endPoint y: 453, distance: 96.8
click at [808, 453] on p "Oznamujeme Vám, že vo štvrtok 15.05.2025 od 15:00 do 17:00 sa uskutoční zber ne…" at bounding box center [763, 456] width 532 height 46
click at [898, 508] on article "Kategória Oznamy Oznamujeme Vám, že vo štvrtok 15.05.2025 od 15:00 do 17:00 sa …" at bounding box center [849, 618] width 753 height 498
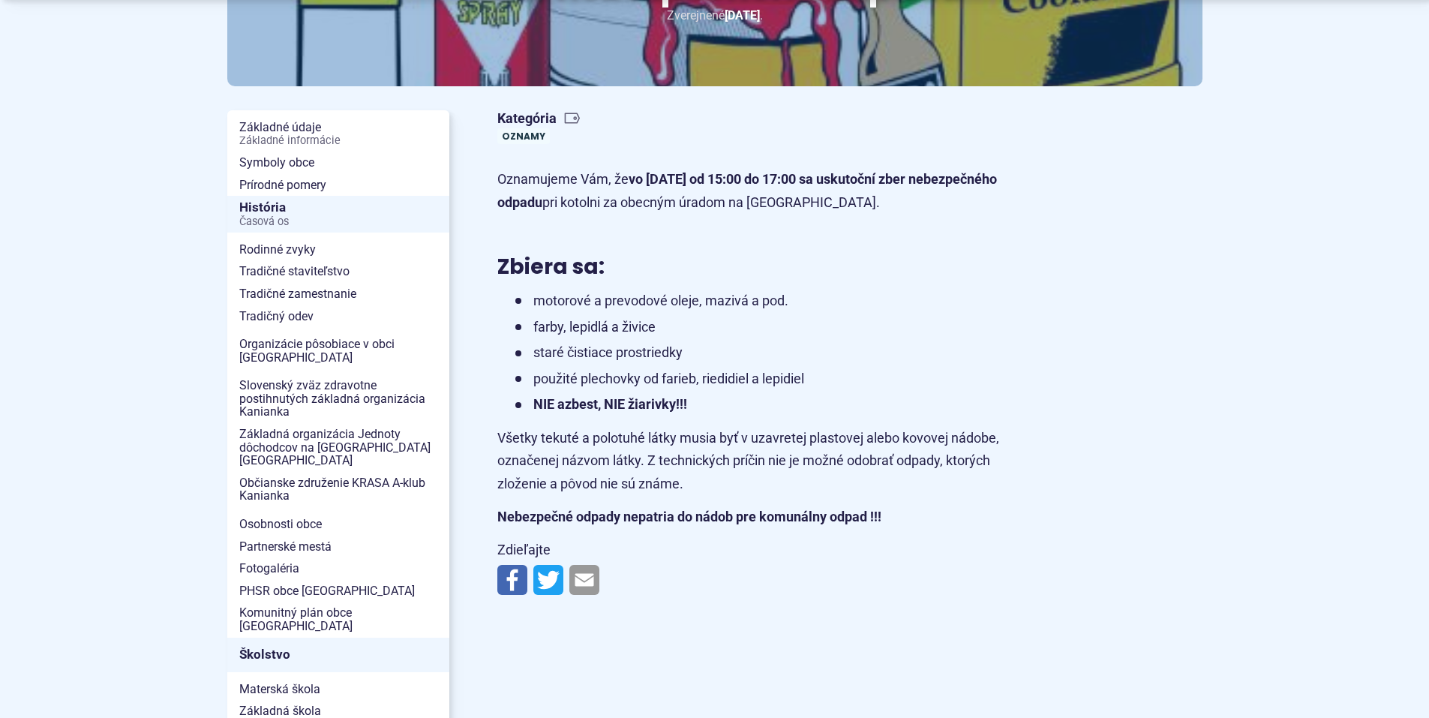
scroll to position [375, 0]
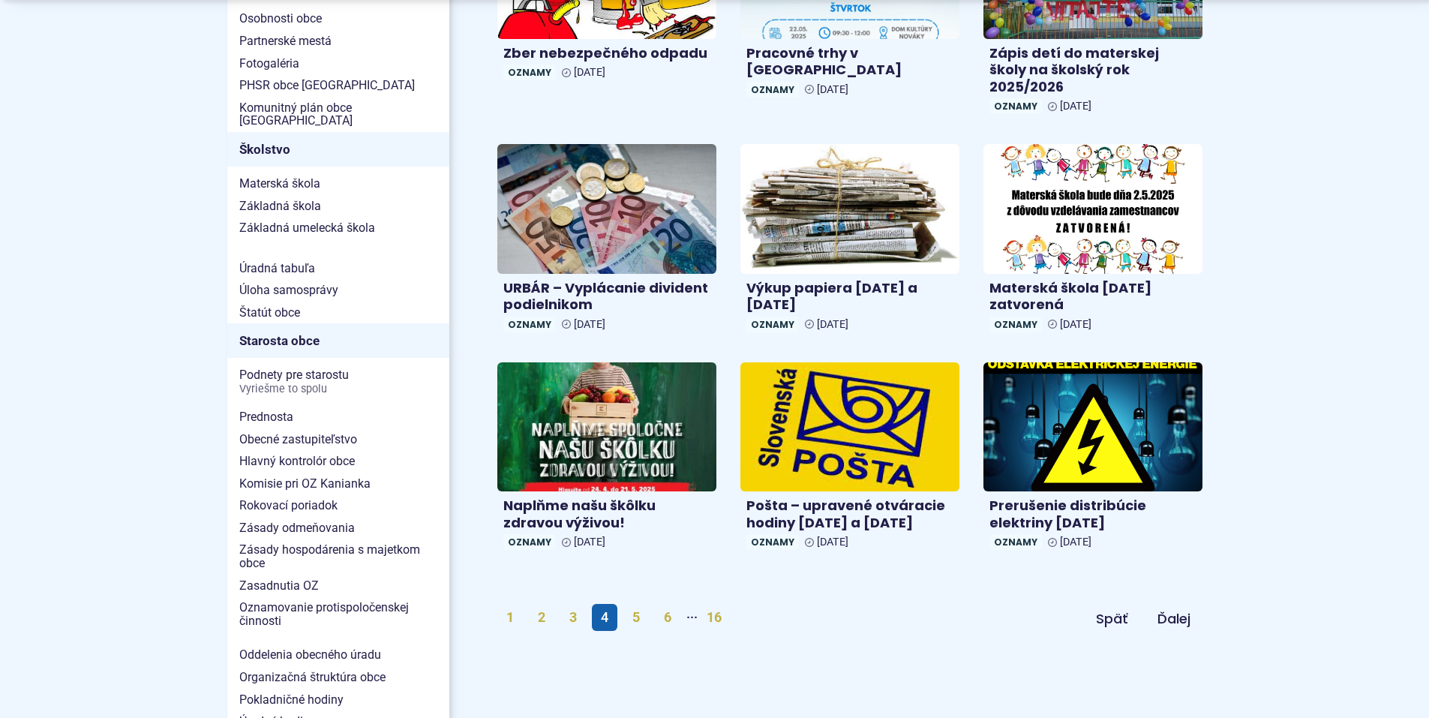
scroll to position [750, 0]
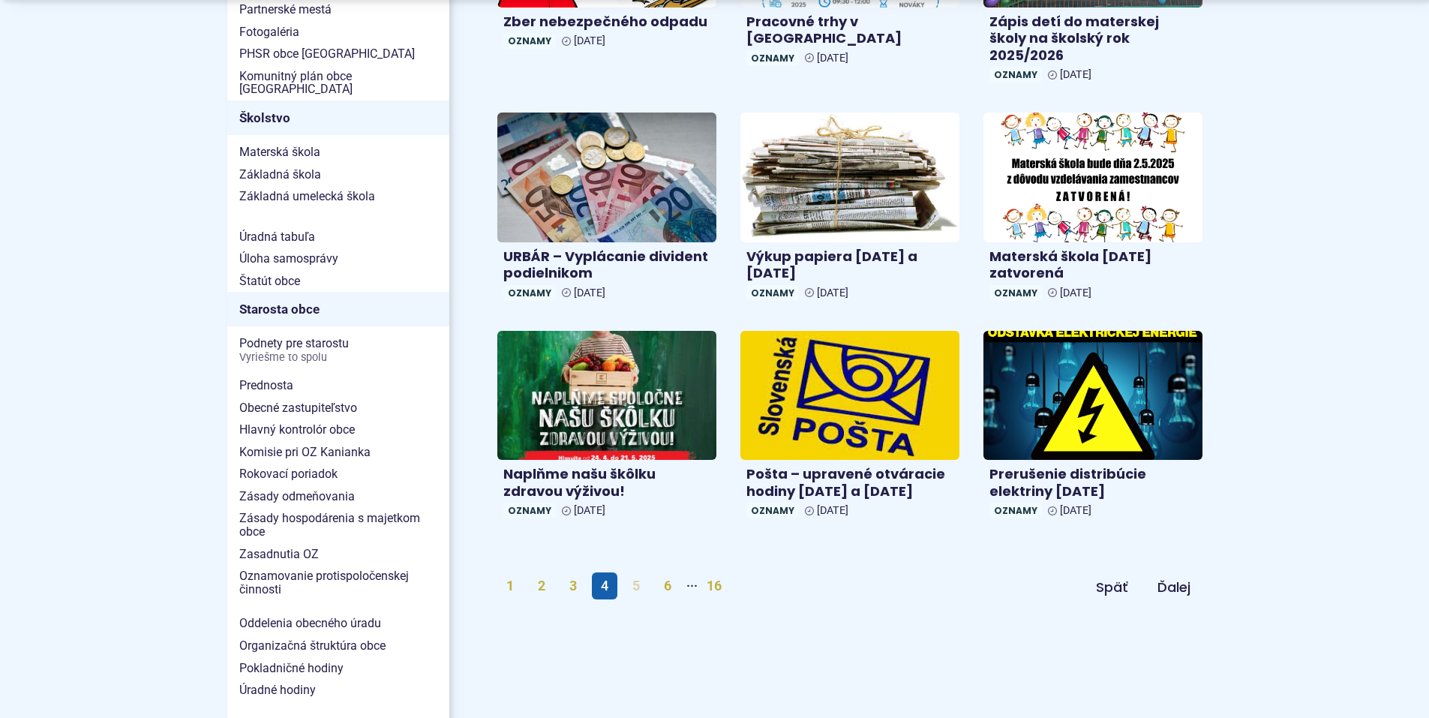
click at [637, 572] on link "5" at bounding box center [635, 585] width 25 height 27
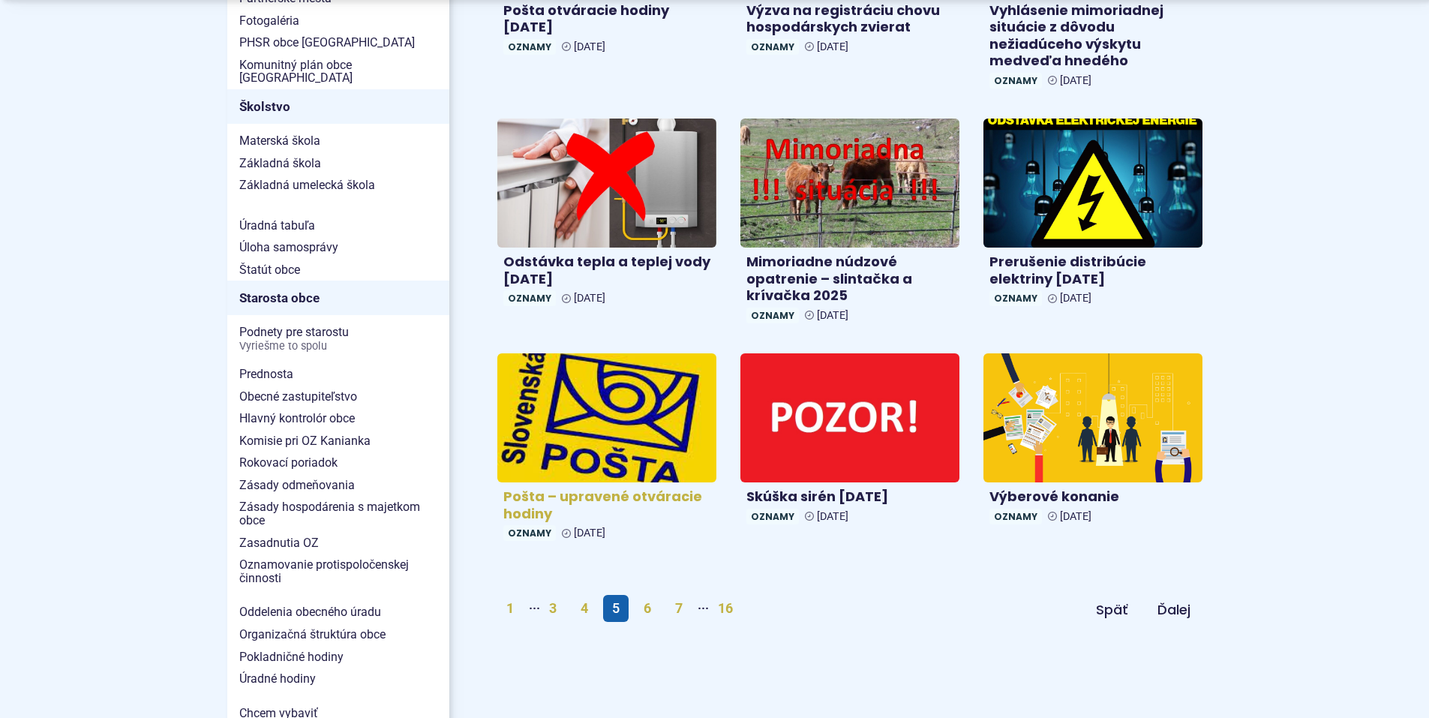
scroll to position [825, 0]
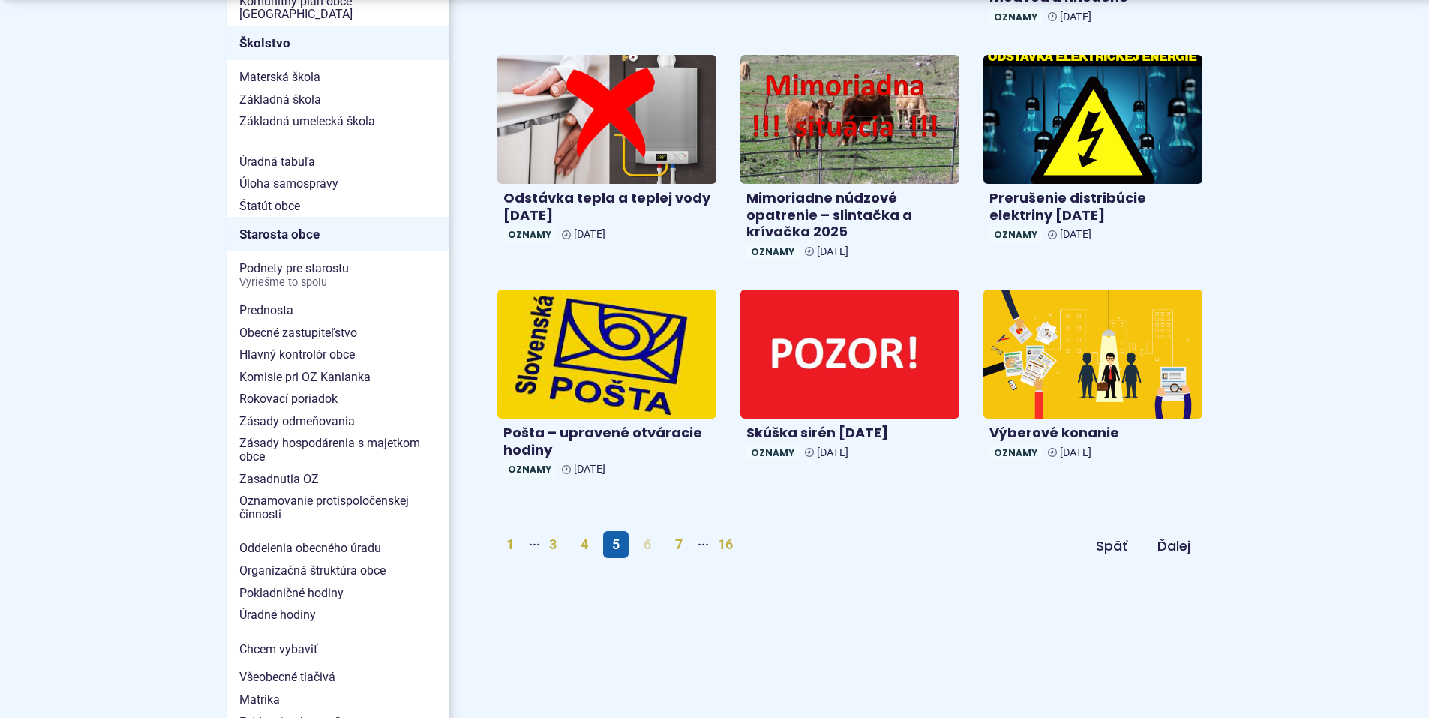
click at [647, 553] on link "6" at bounding box center [646, 544] width 25 height 27
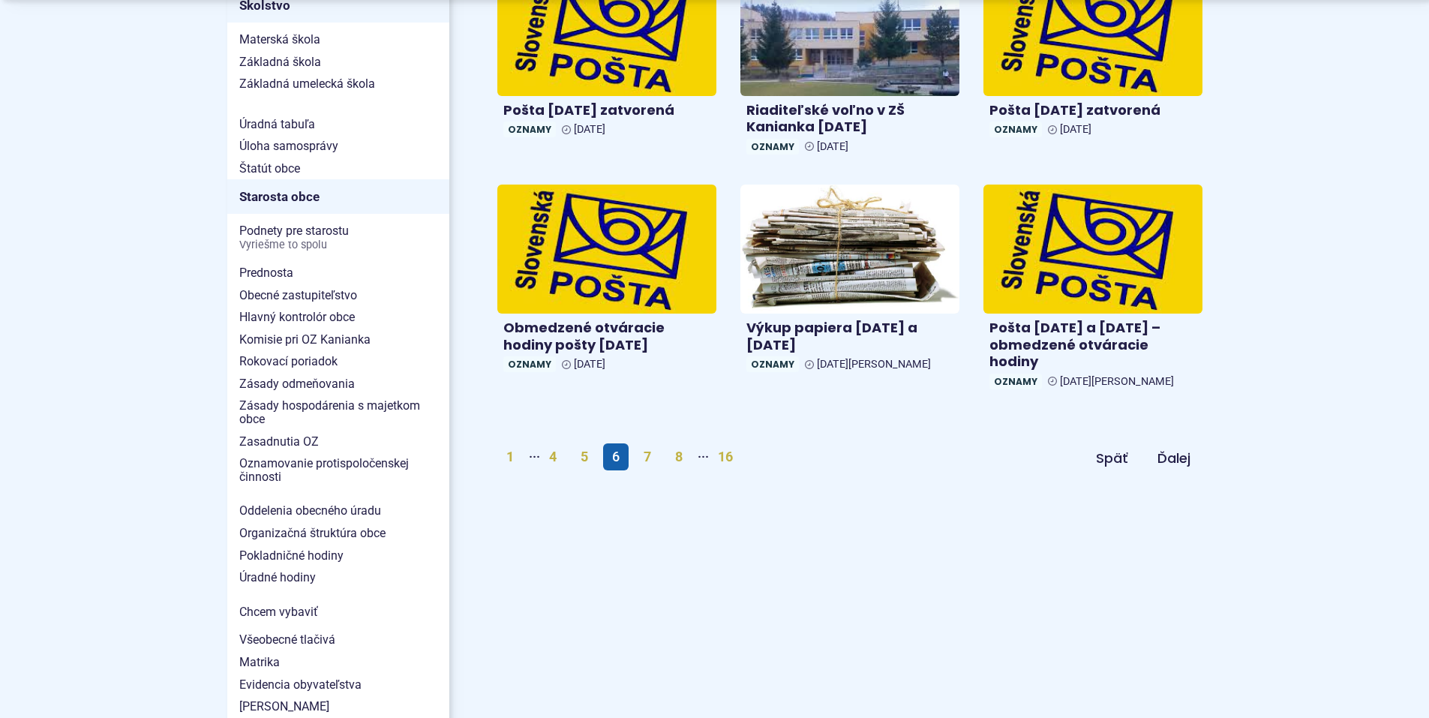
scroll to position [900, 0]
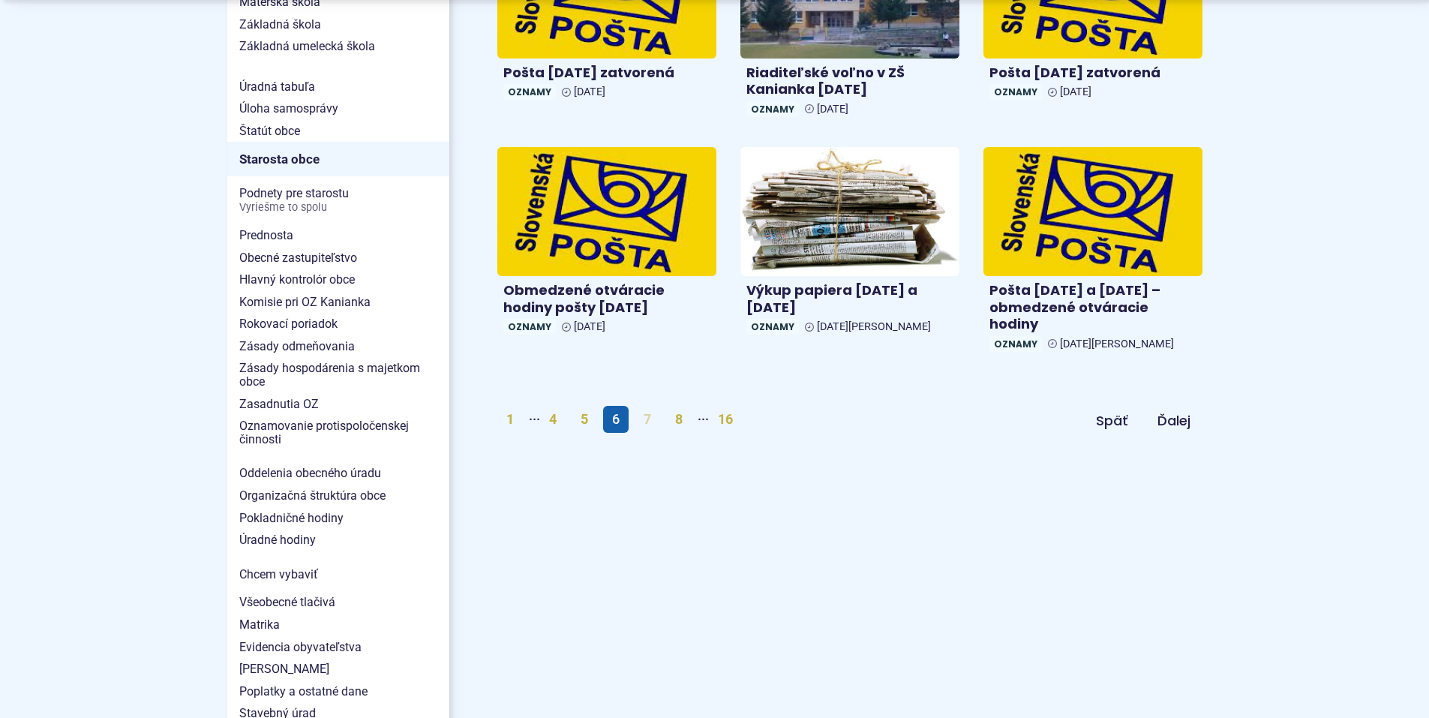
click at [646, 406] on link "7" at bounding box center [646, 419] width 25 height 27
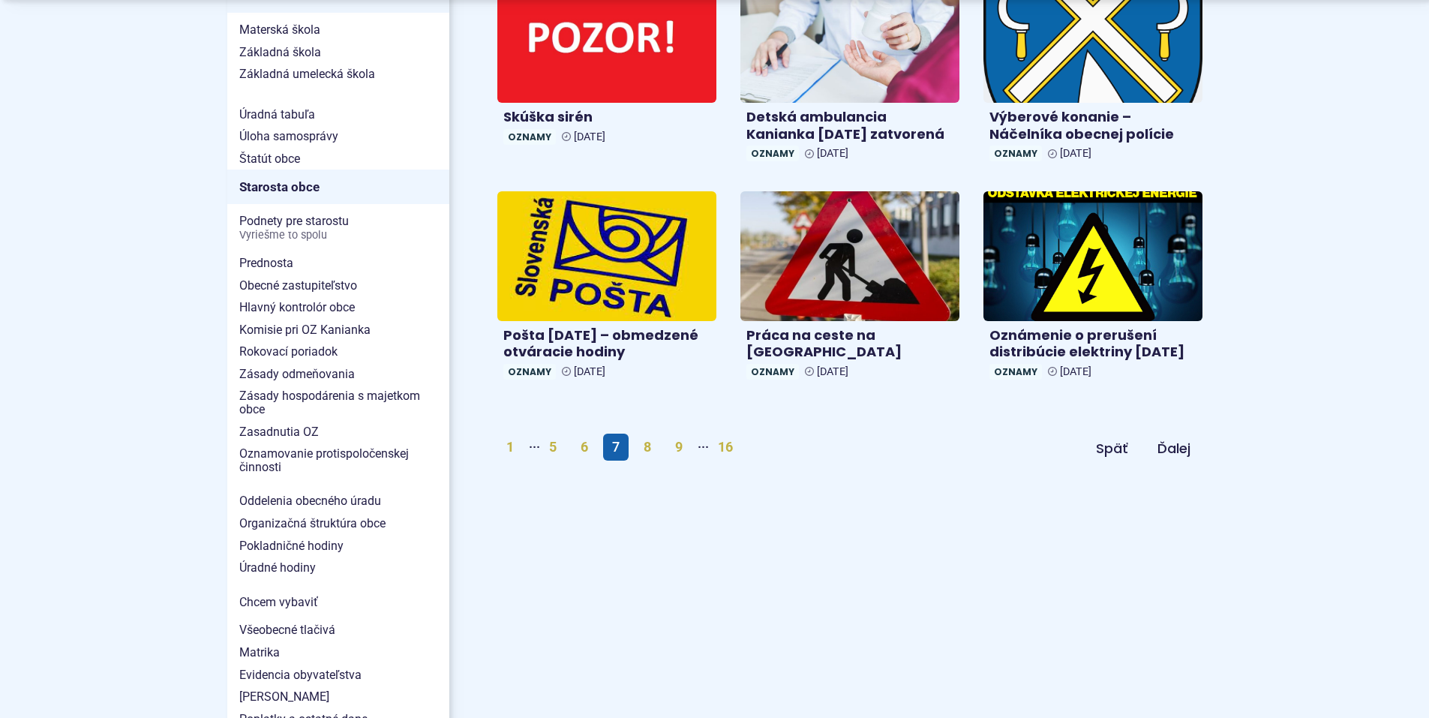
scroll to position [975, 0]
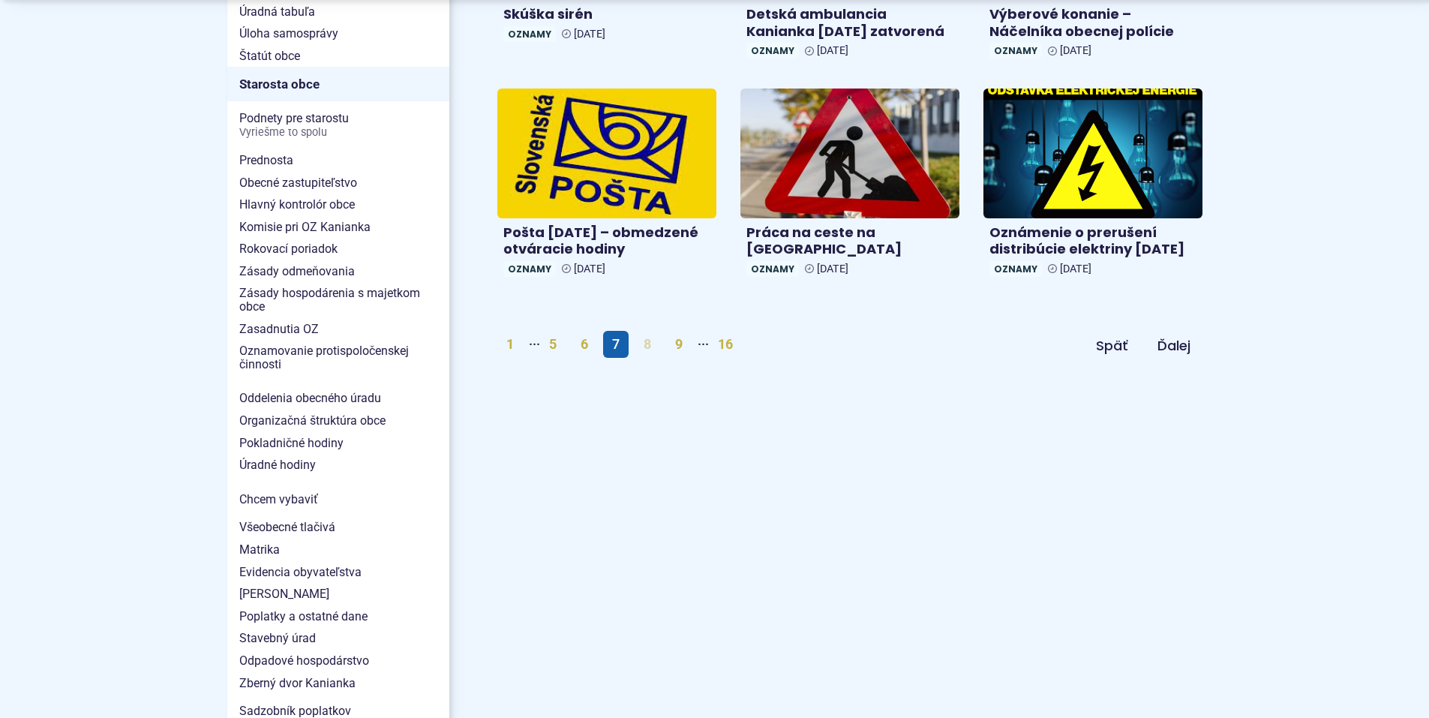
click at [657, 352] on link "8" at bounding box center [646, 344] width 25 height 27
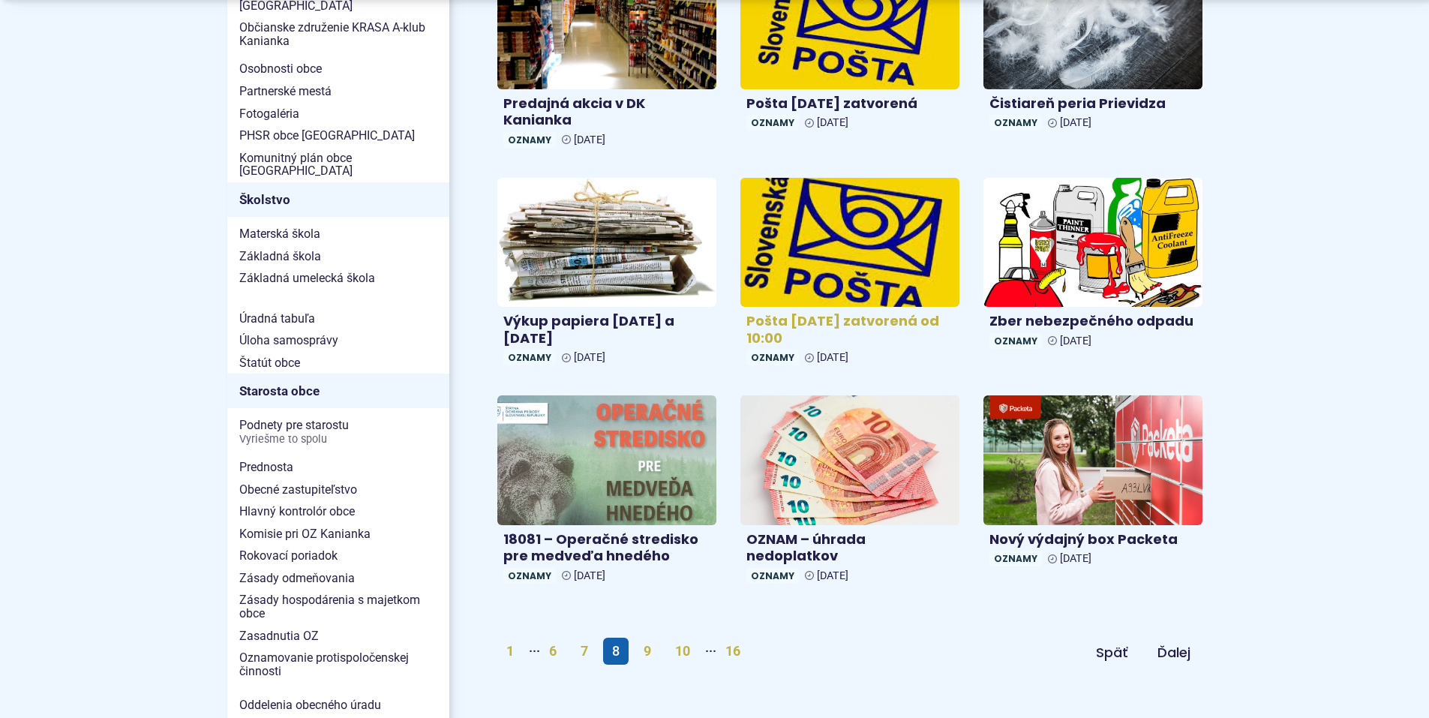
scroll to position [675, 0]
